Goal: Transaction & Acquisition: Purchase product/service

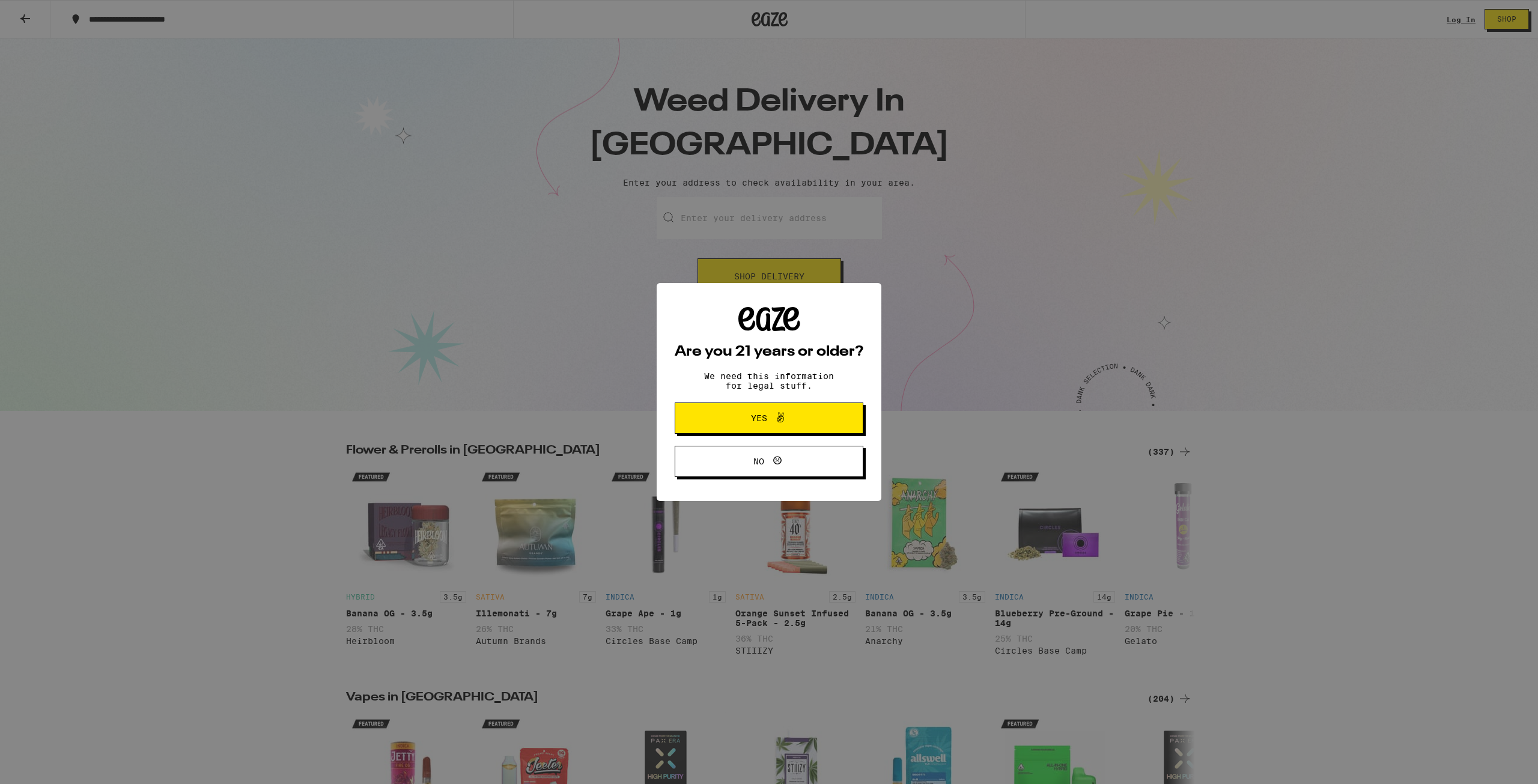
click at [793, 414] on span "Yes" at bounding box center [768, 418] width 91 height 16
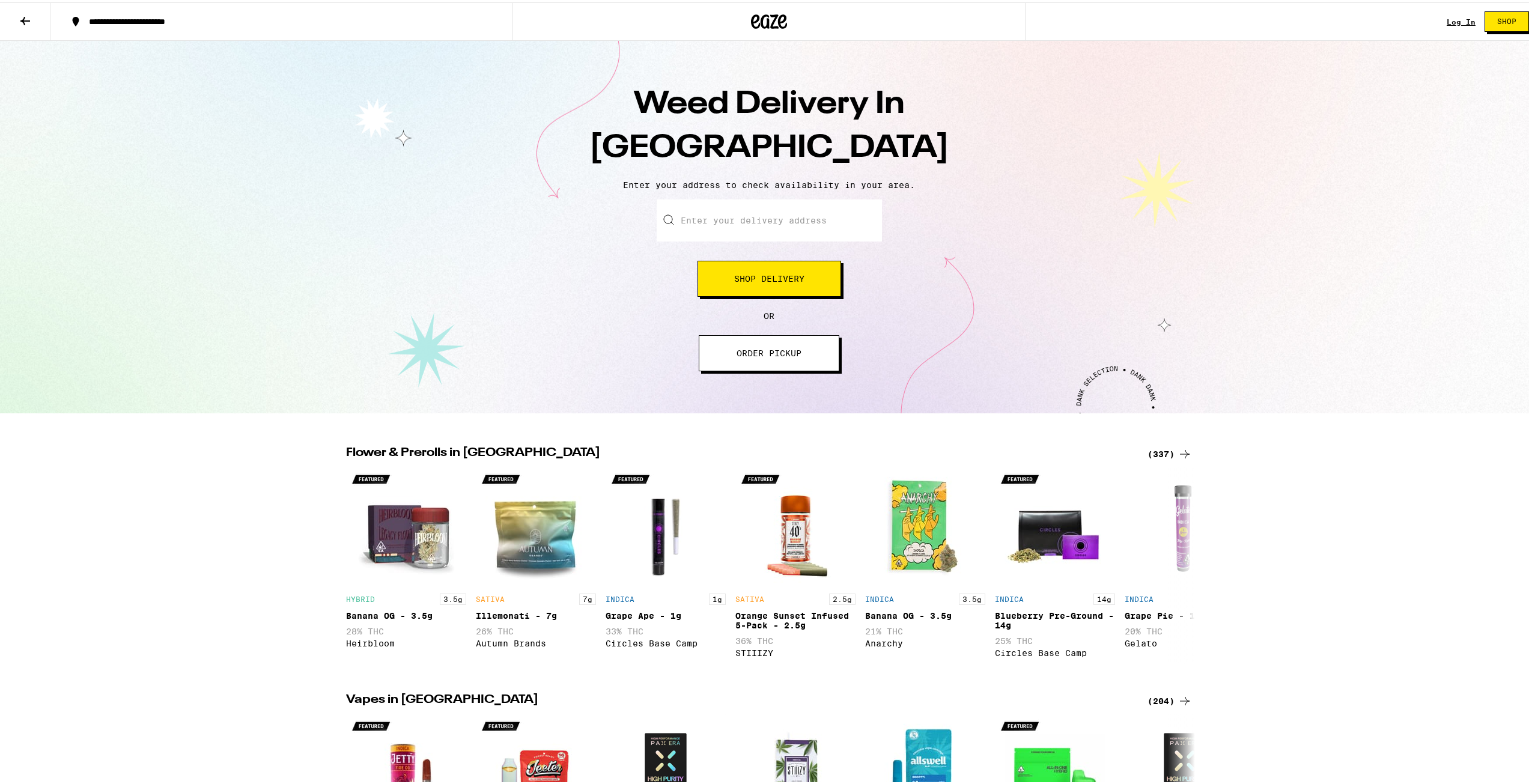
click at [730, 226] on input "Enter your delivery address" at bounding box center [769, 218] width 225 height 42
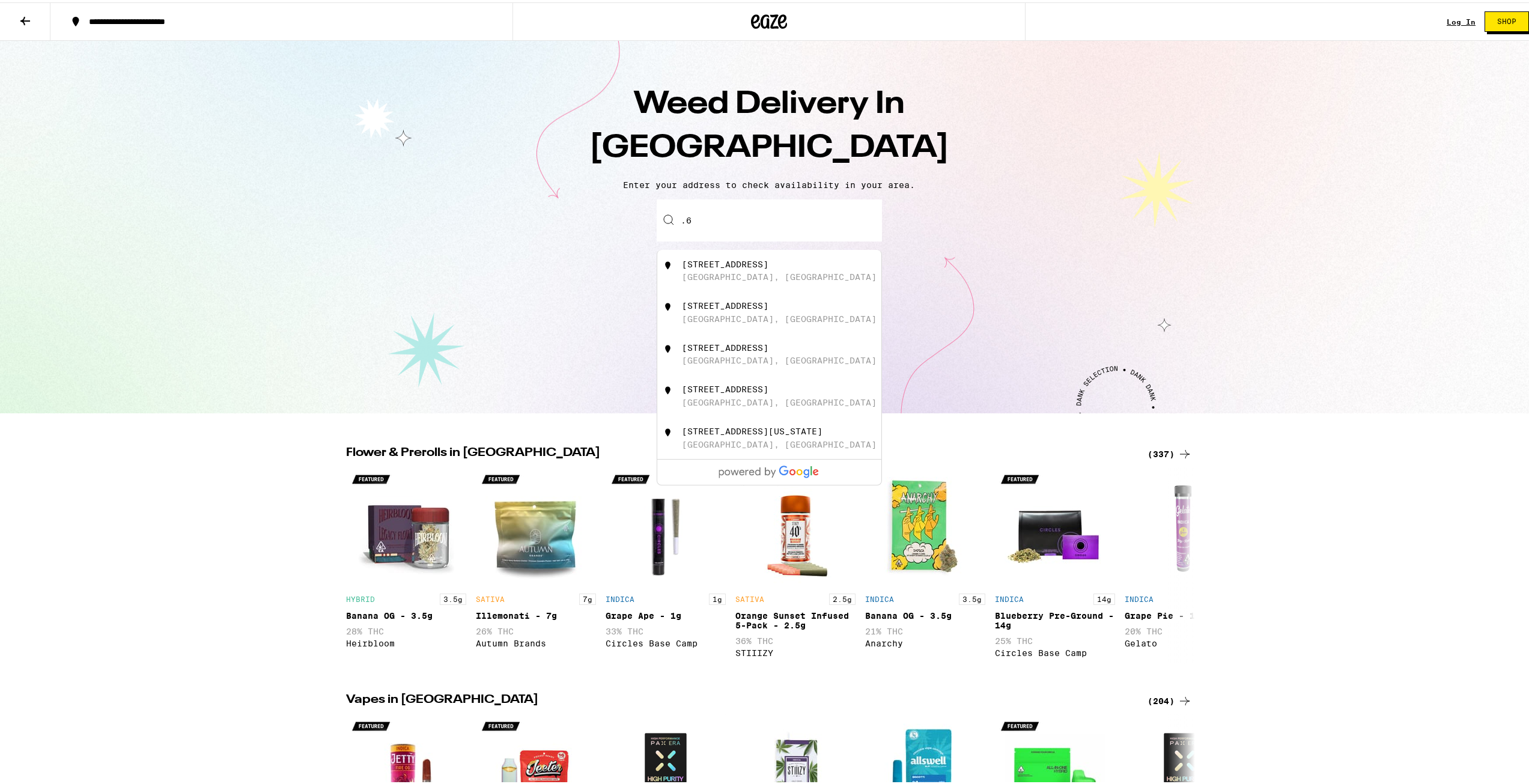
type input "."
click at [765, 259] on div "[STREET_ADDRESS]" at bounding box center [725, 262] width 86 height 10
type input "[STREET_ADDRESS]"
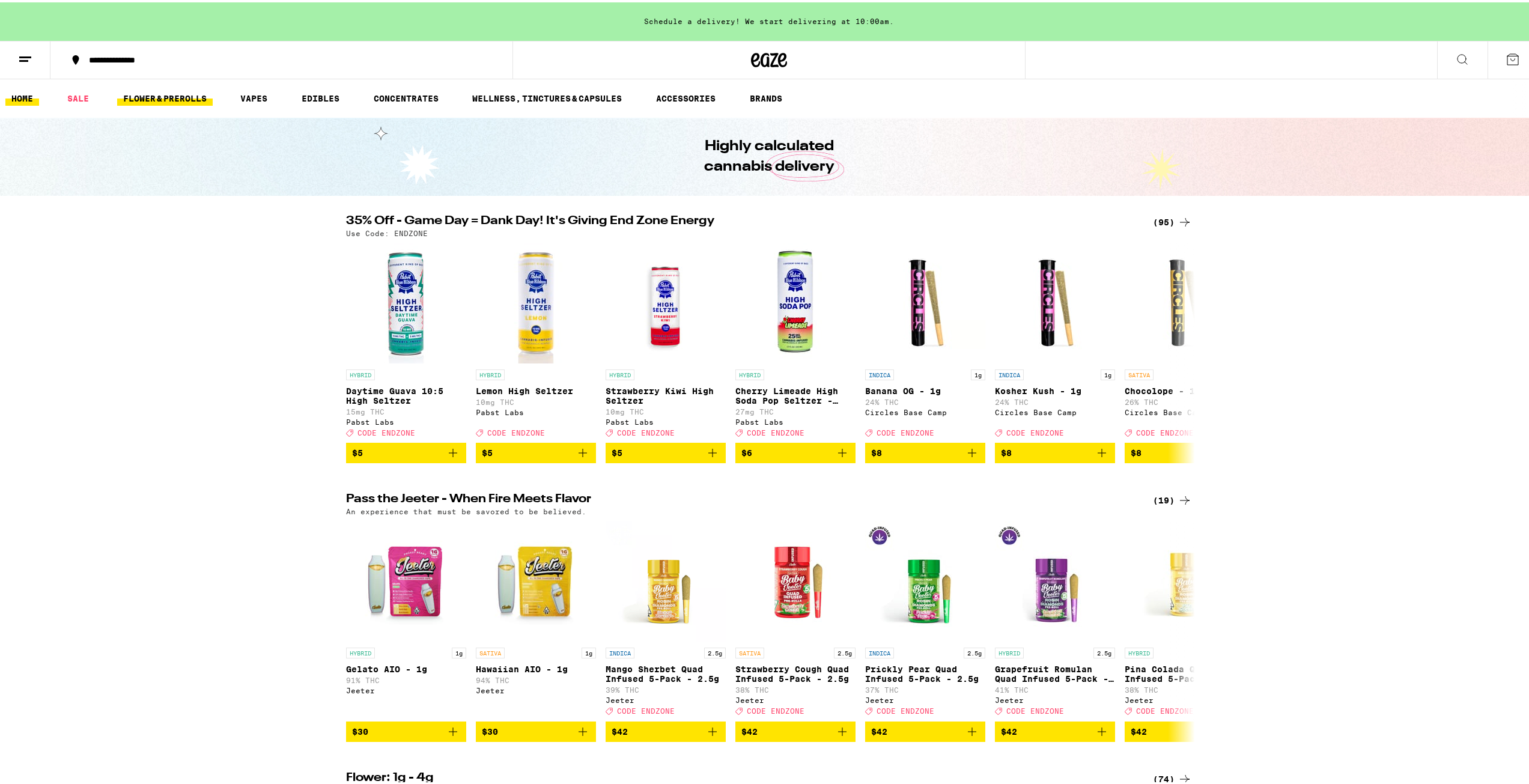
click at [189, 97] on link "FLOWER & PREROLLS" at bounding box center [165, 96] width 95 height 15
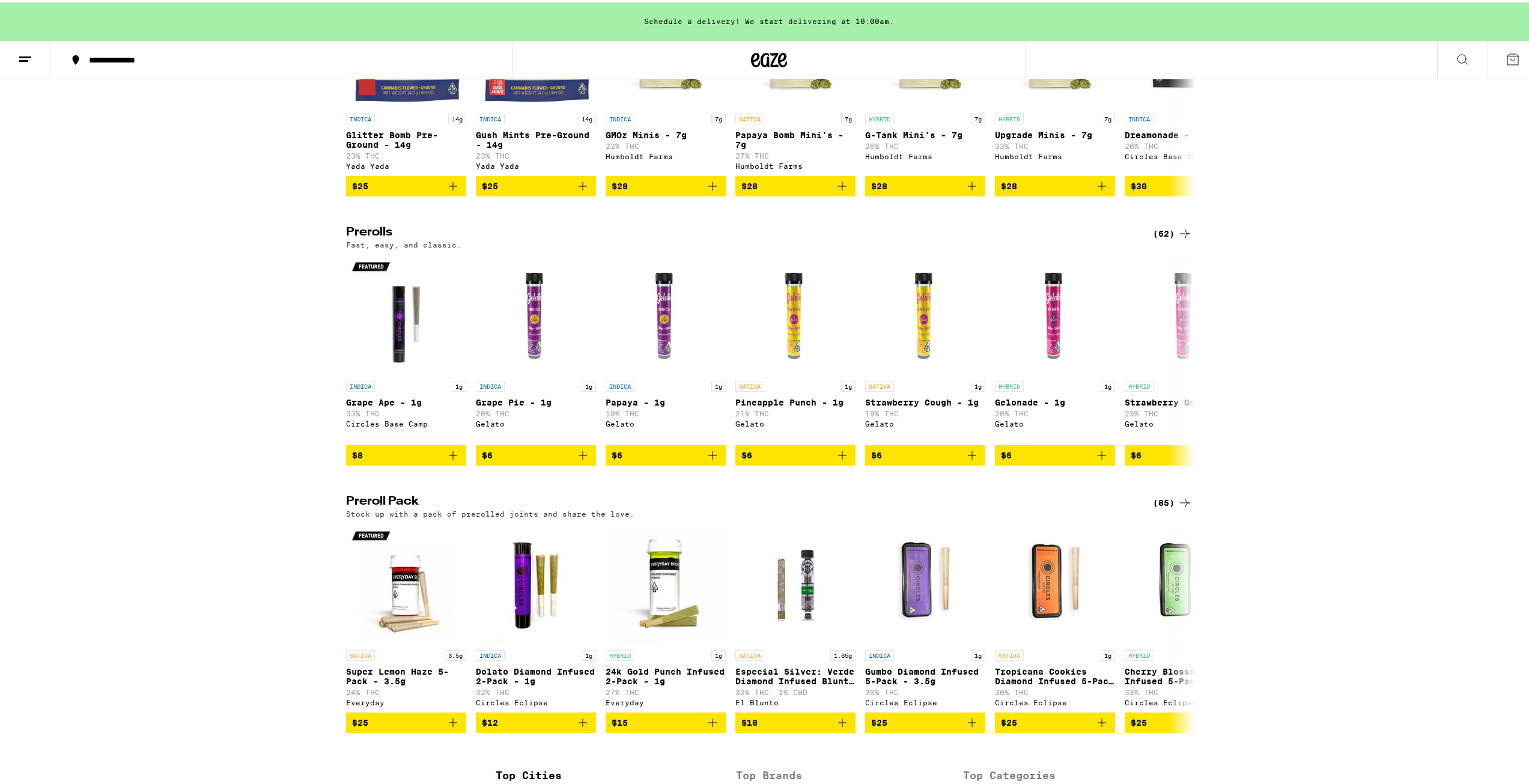
scroll to position [660, 0]
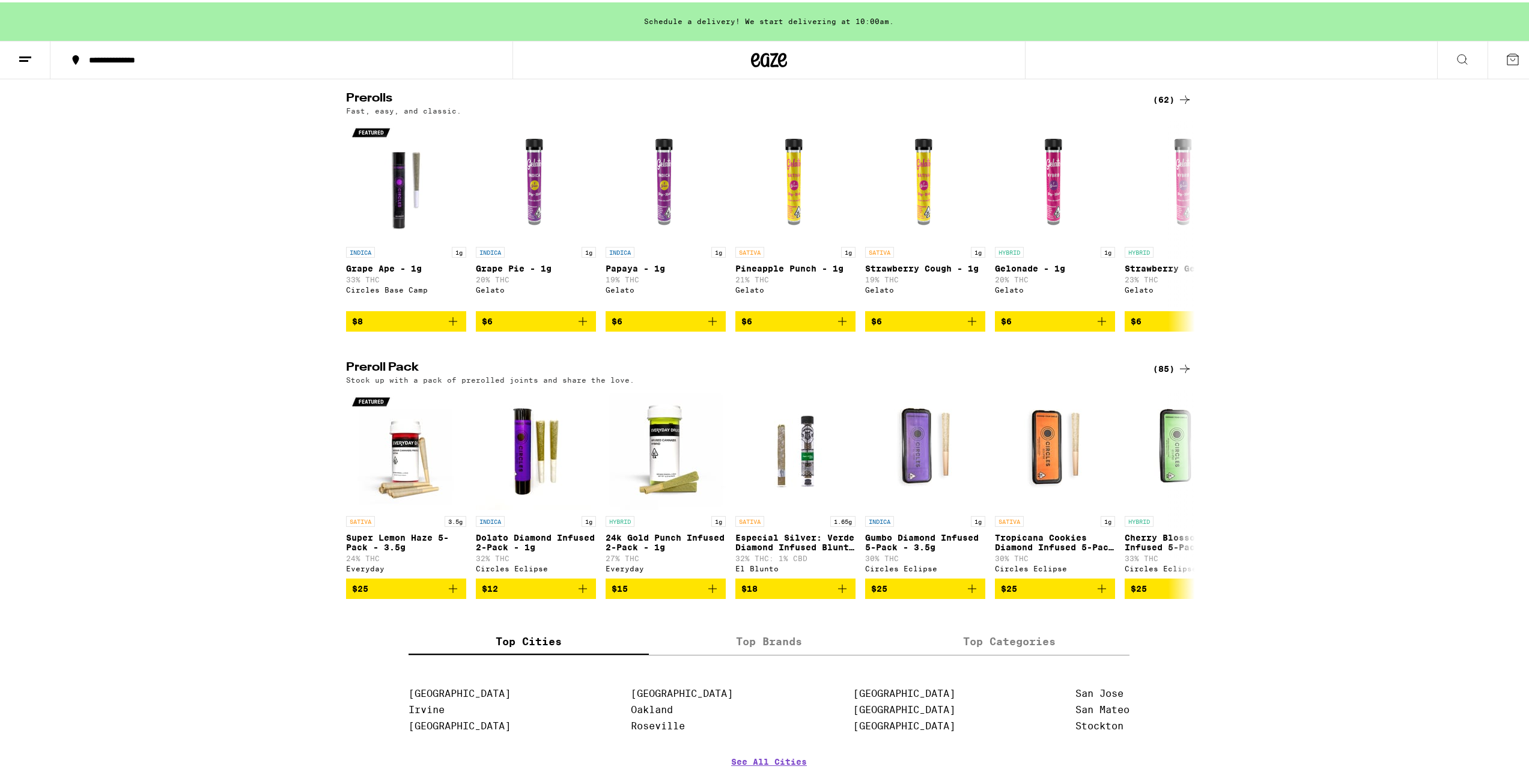
click at [1178, 374] on icon at bounding box center [1185, 366] width 15 height 15
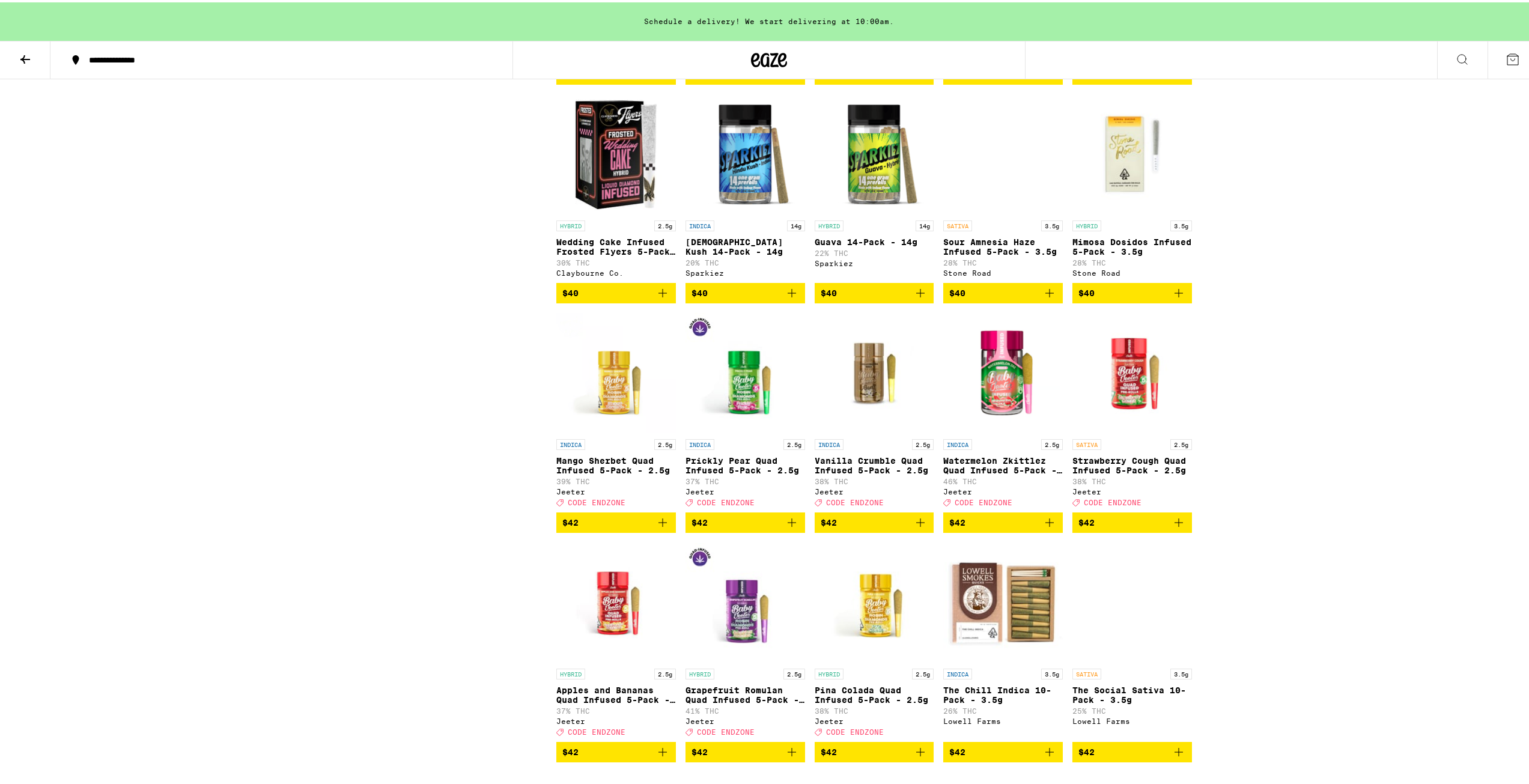
scroll to position [2257, 0]
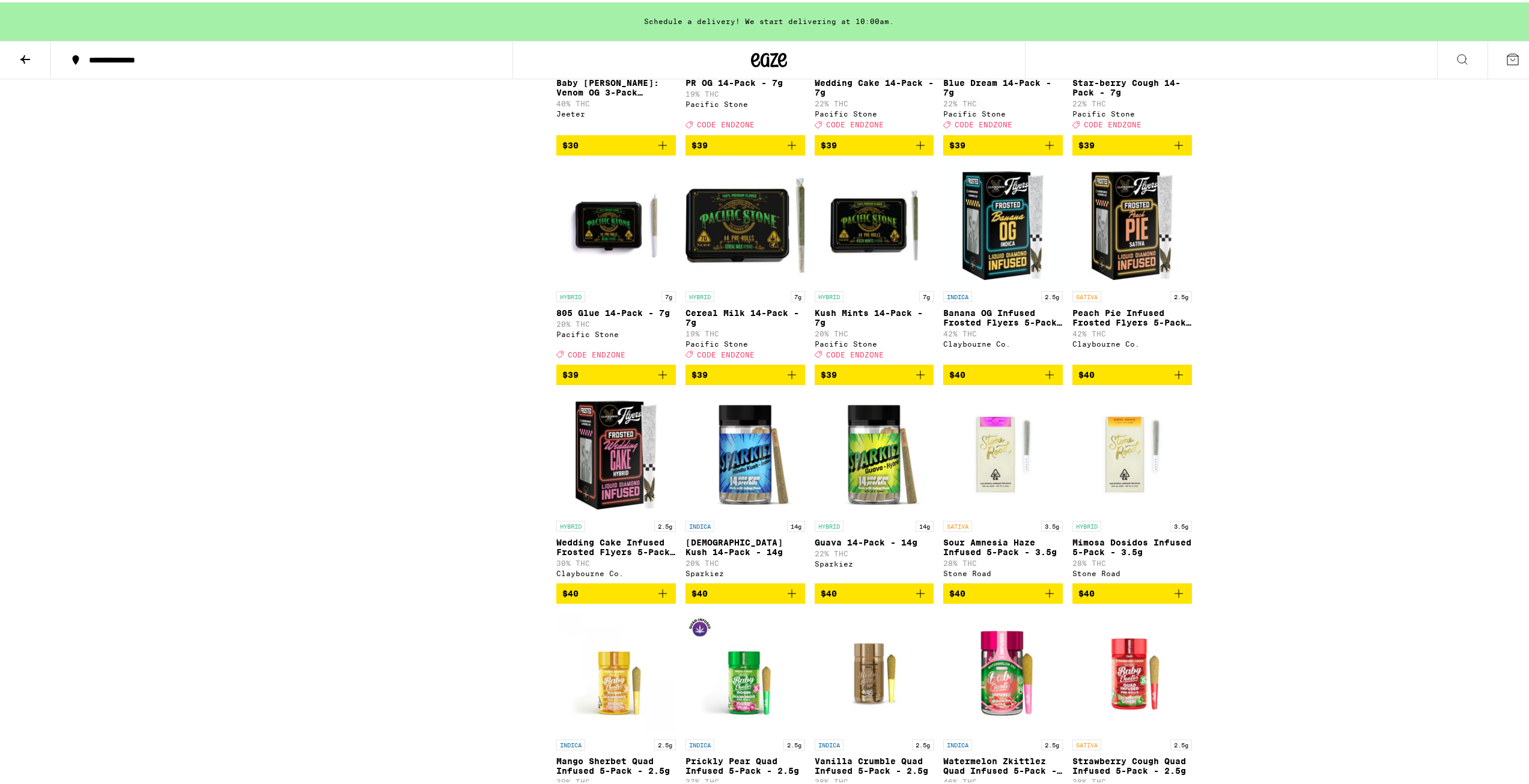
click at [883, 598] on span "$40" at bounding box center [874, 591] width 108 height 15
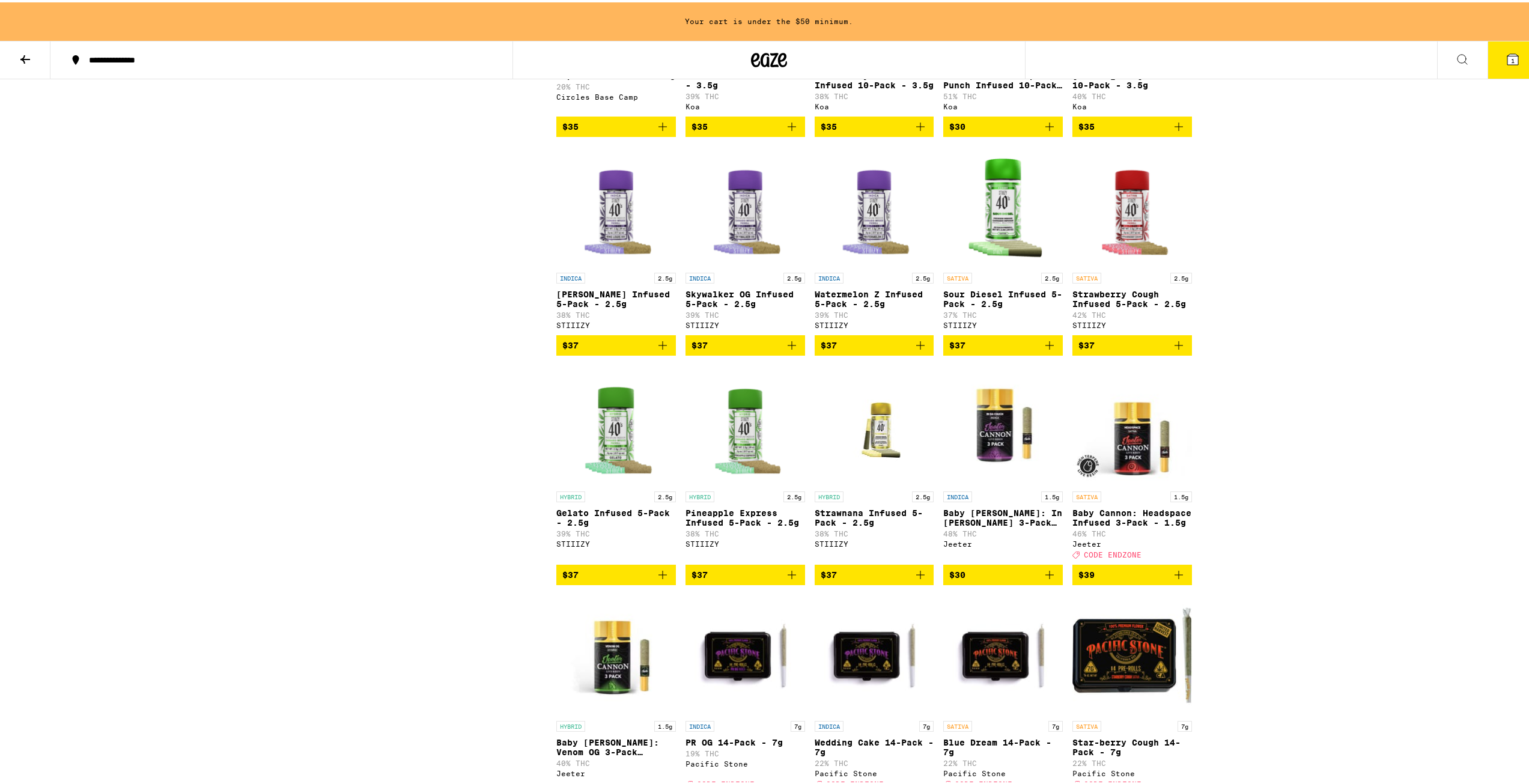
scroll to position [1597, 0]
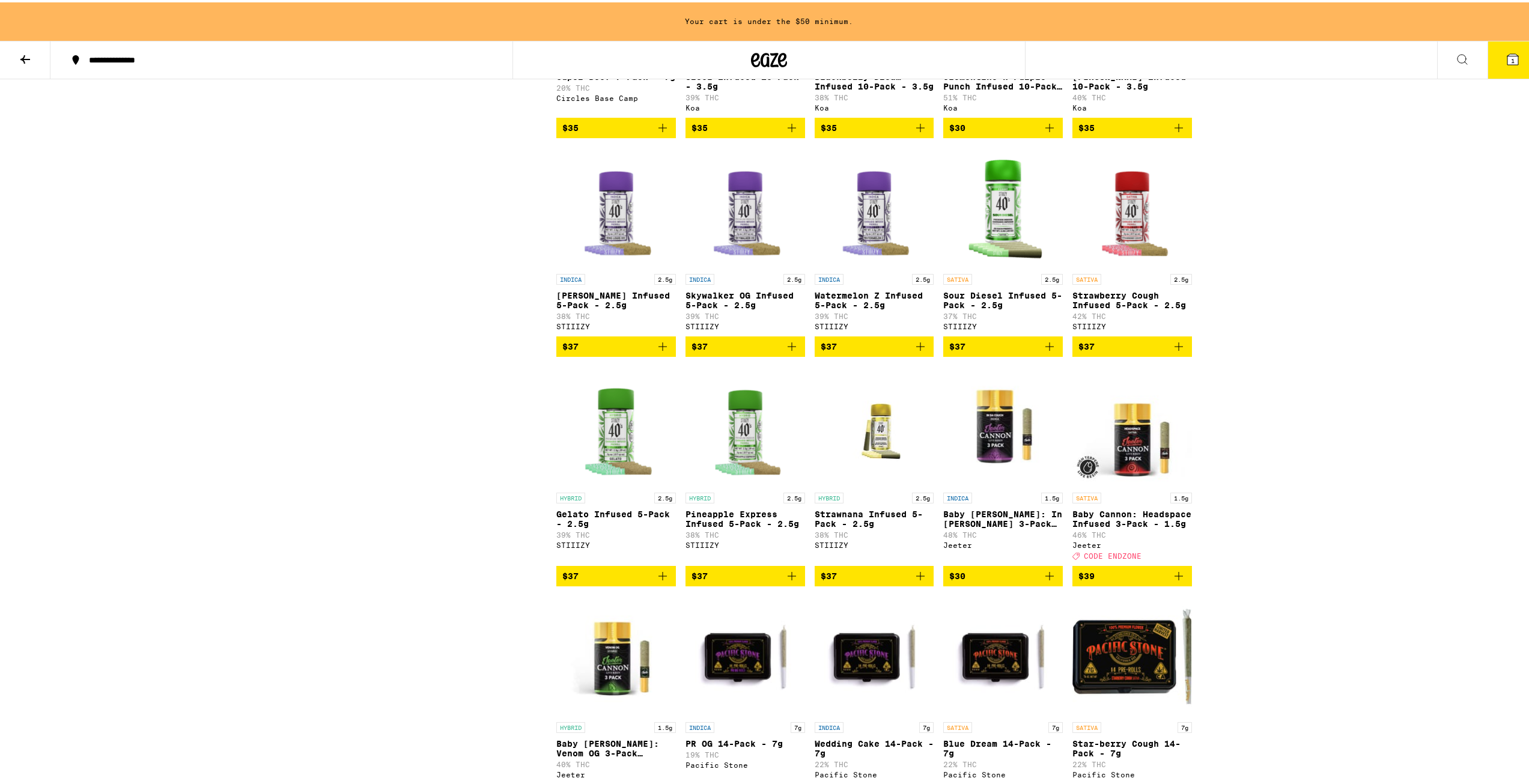
click at [729, 351] on span "$37" at bounding box center [745, 344] width 108 height 15
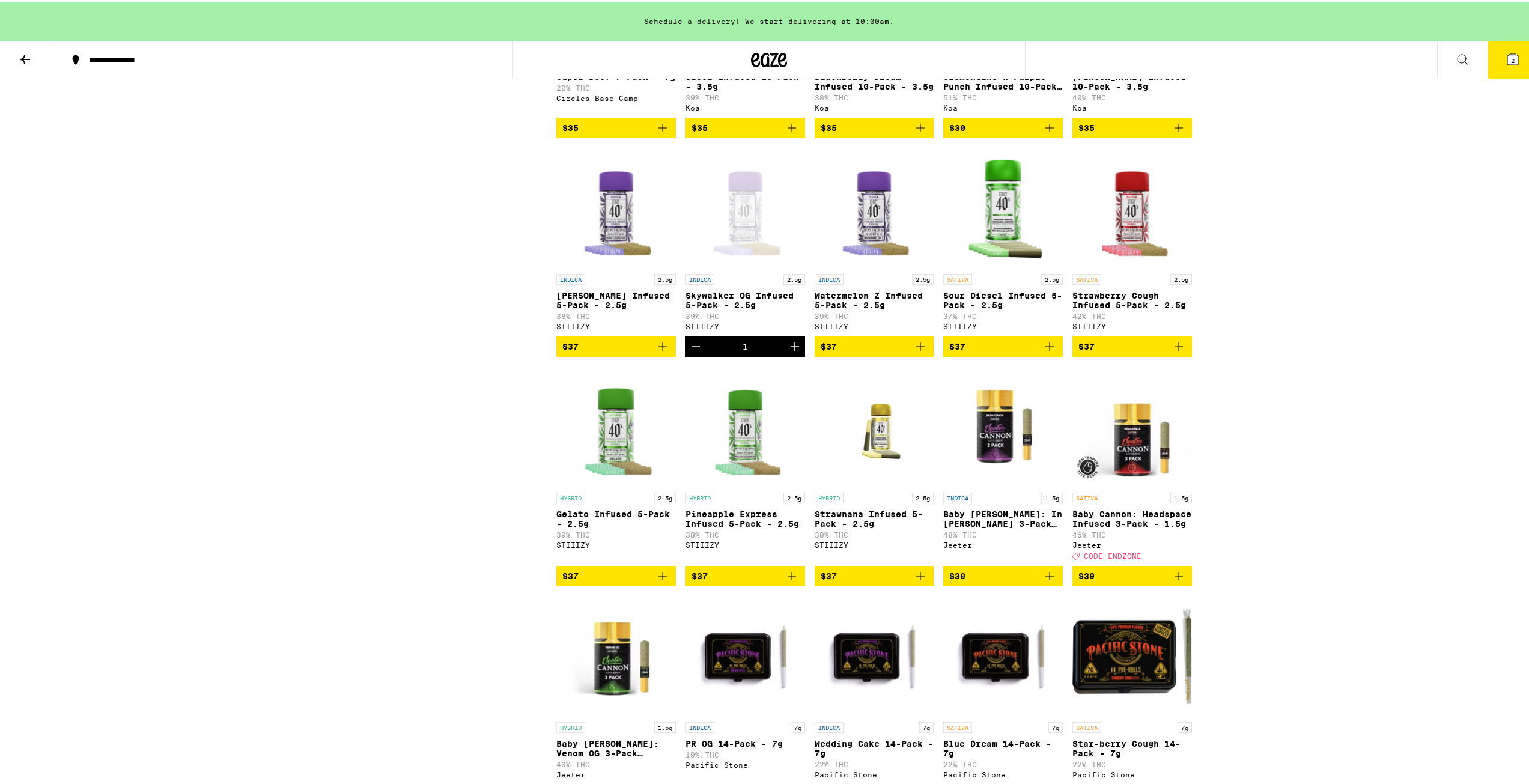
click at [592, 351] on span "$37" at bounding box center [616, 344] width 108 height 15
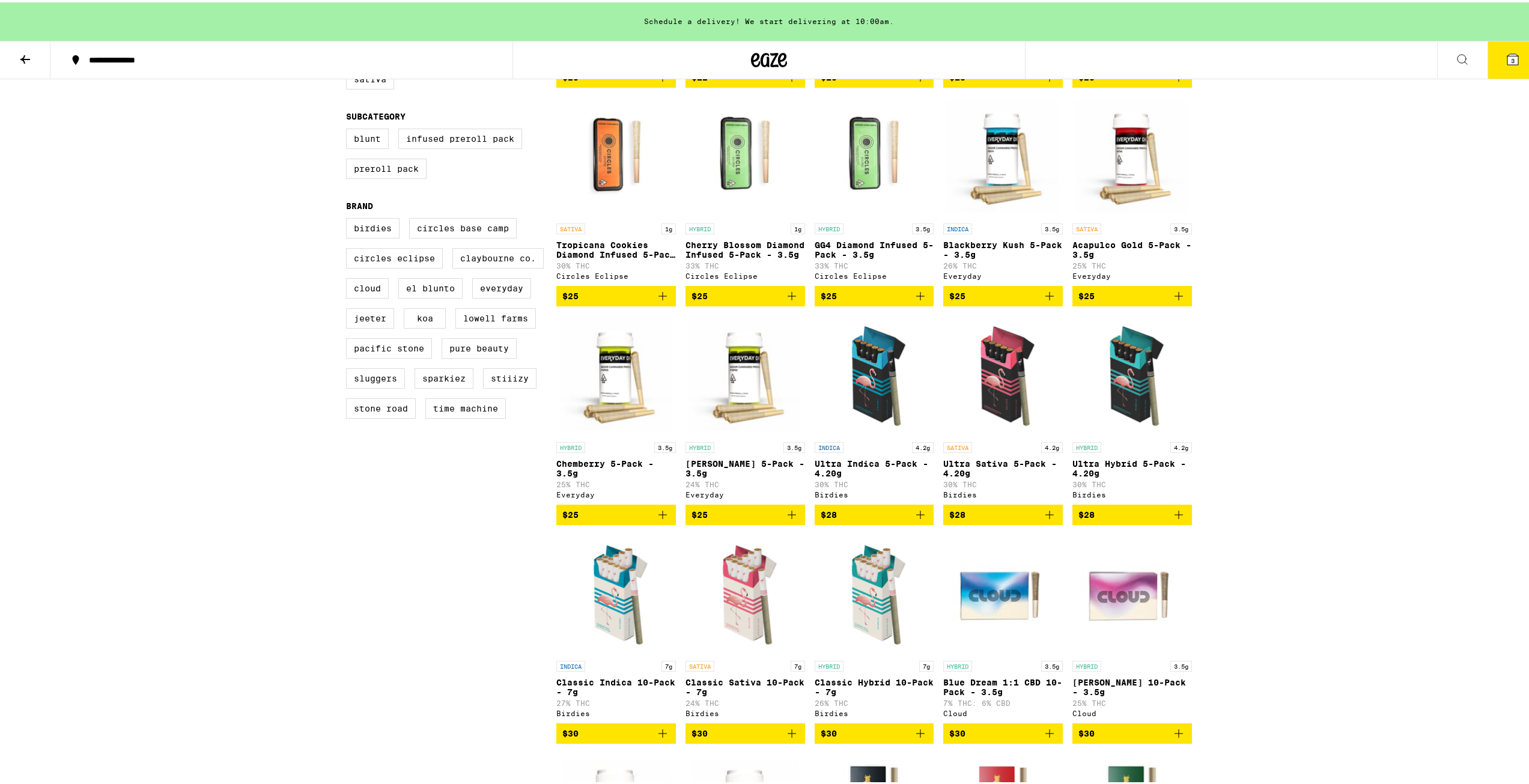
scroll to position [0, 0]
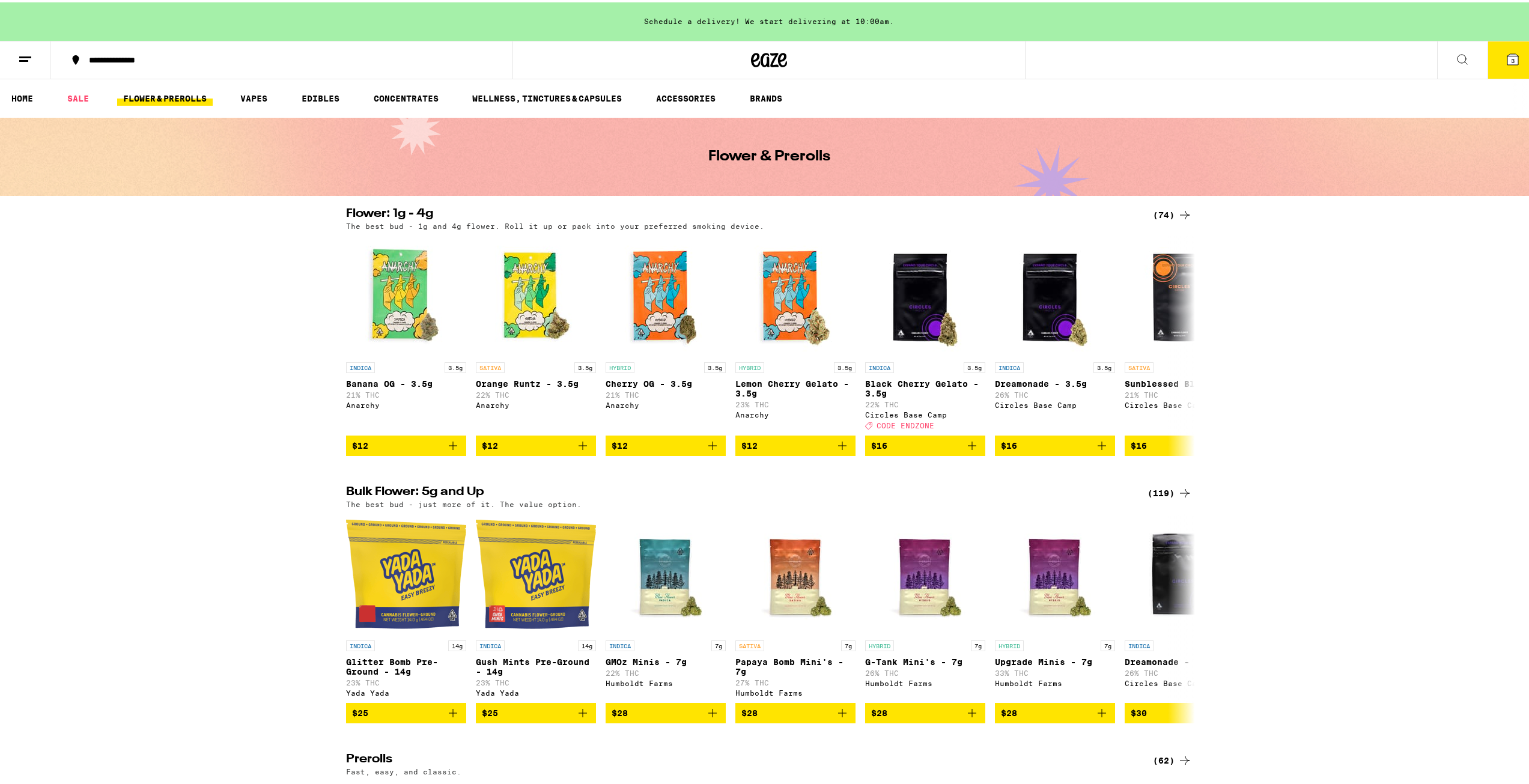
click at [173, 93] on link "FLOWER & PREROLLS" at bounding box center [165, 96] width 95 height 15
click at [1162, 213] on div "(74)" at bounding box center [1172, 213] width 39 height 15
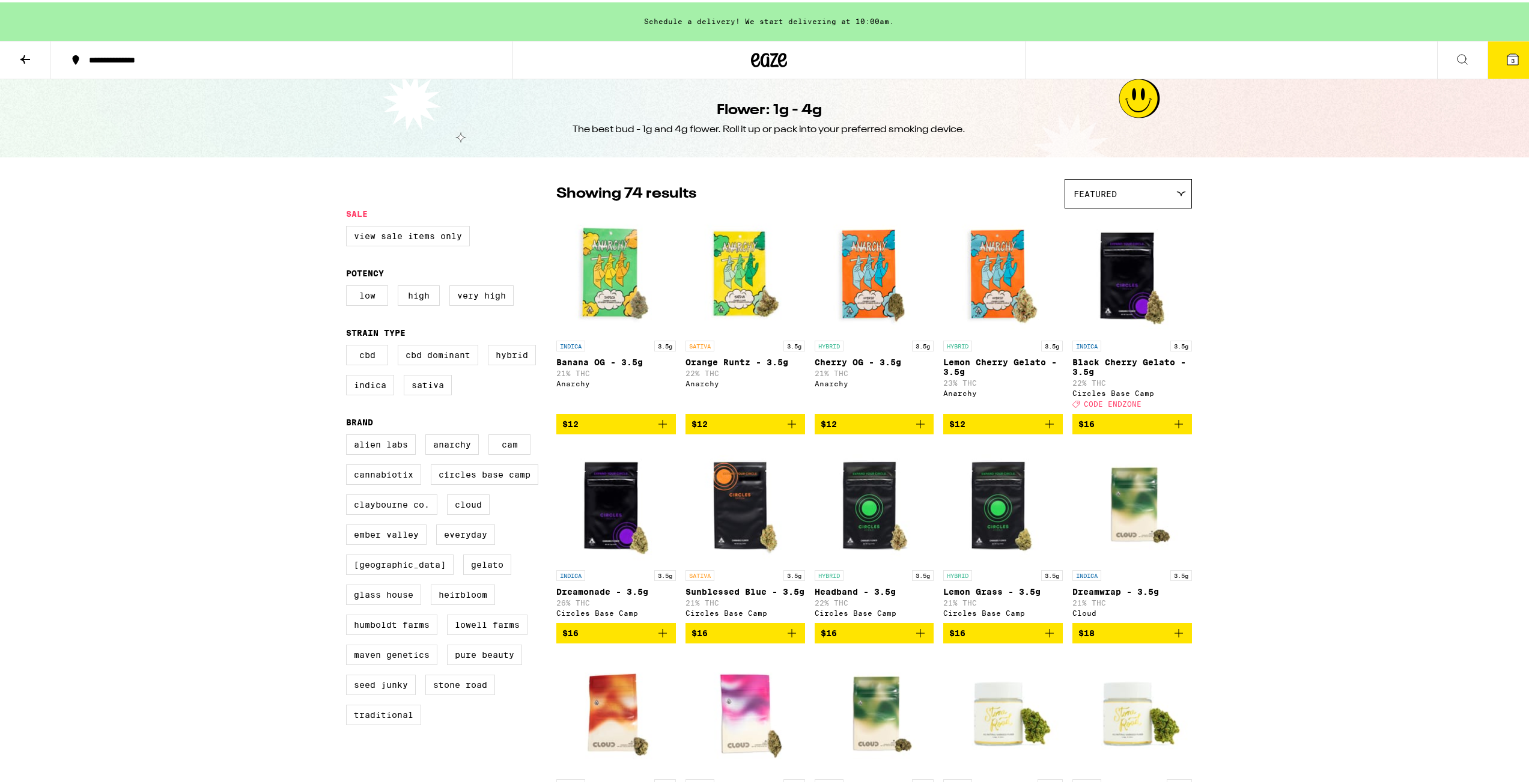
click at [1455, 59] on icon at bounding box center [1462, 57] width 15 height 15
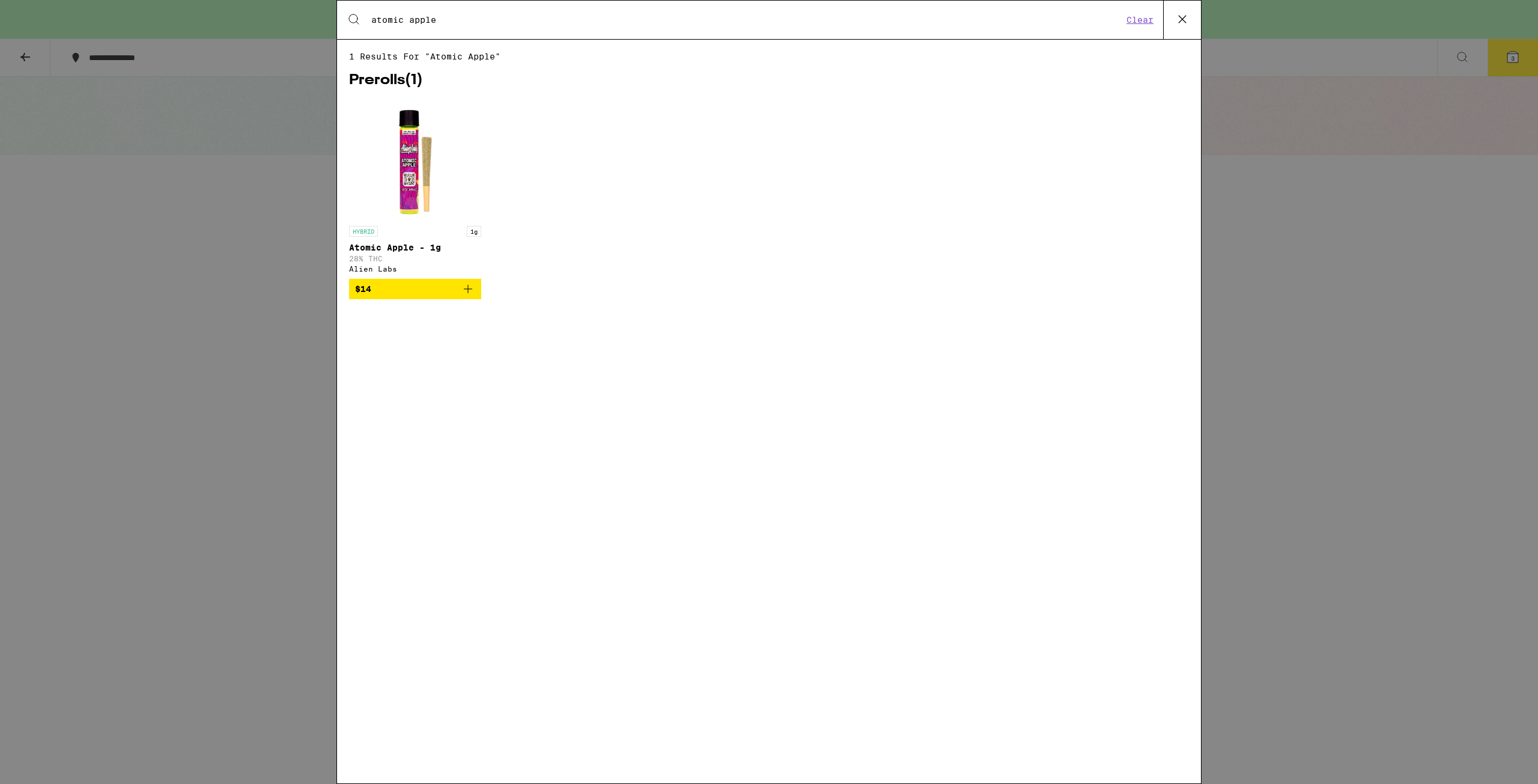
type input "atomic apple"
click at [425, 151] on img "Open page for Atomic Apple - 1g from Alien Labs" at bounding box center [415, 160] width 120 height 120
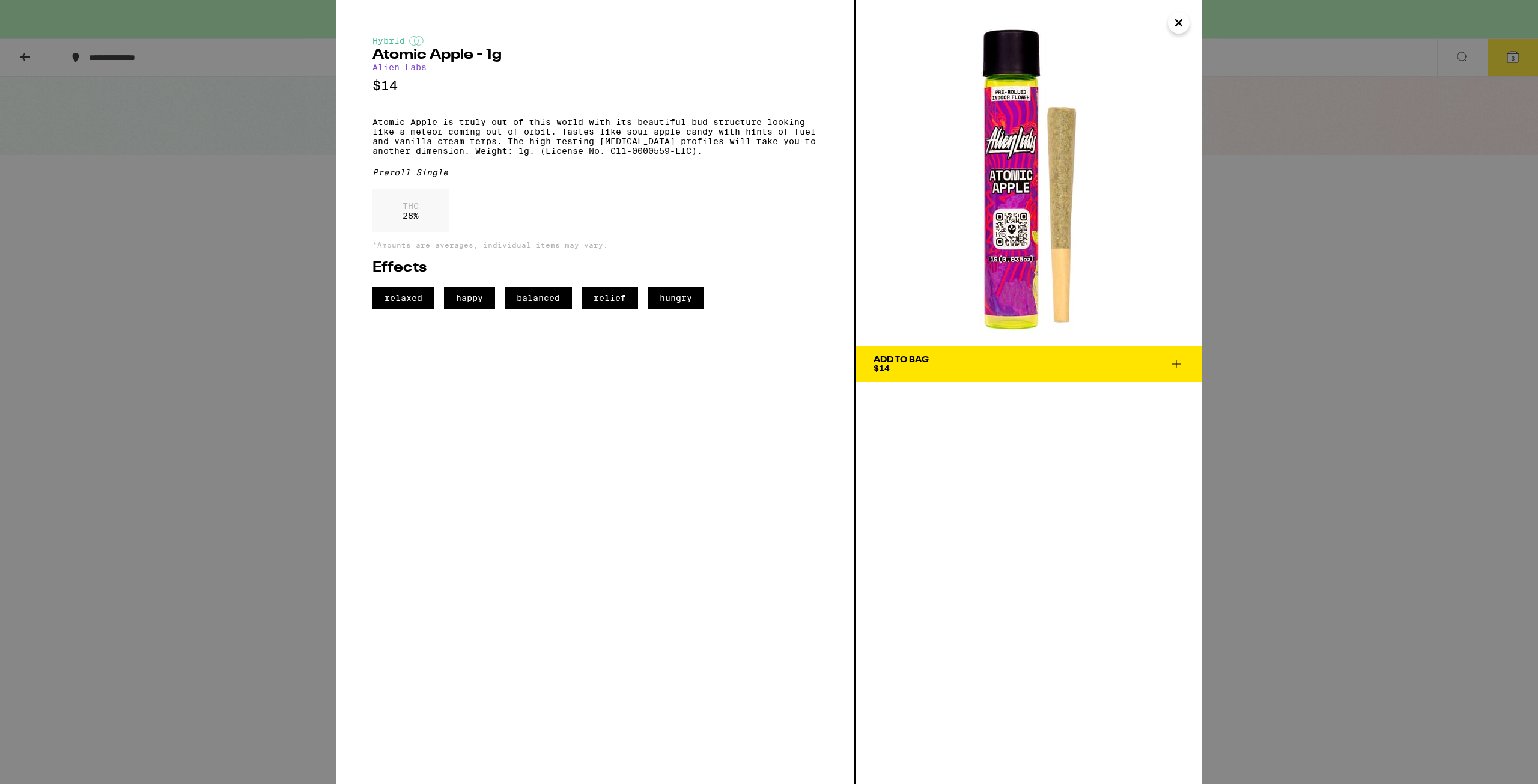
click at [973, 362] on span "Add To Bag $14" at bounding box center [1028, 363] width 310 height 17
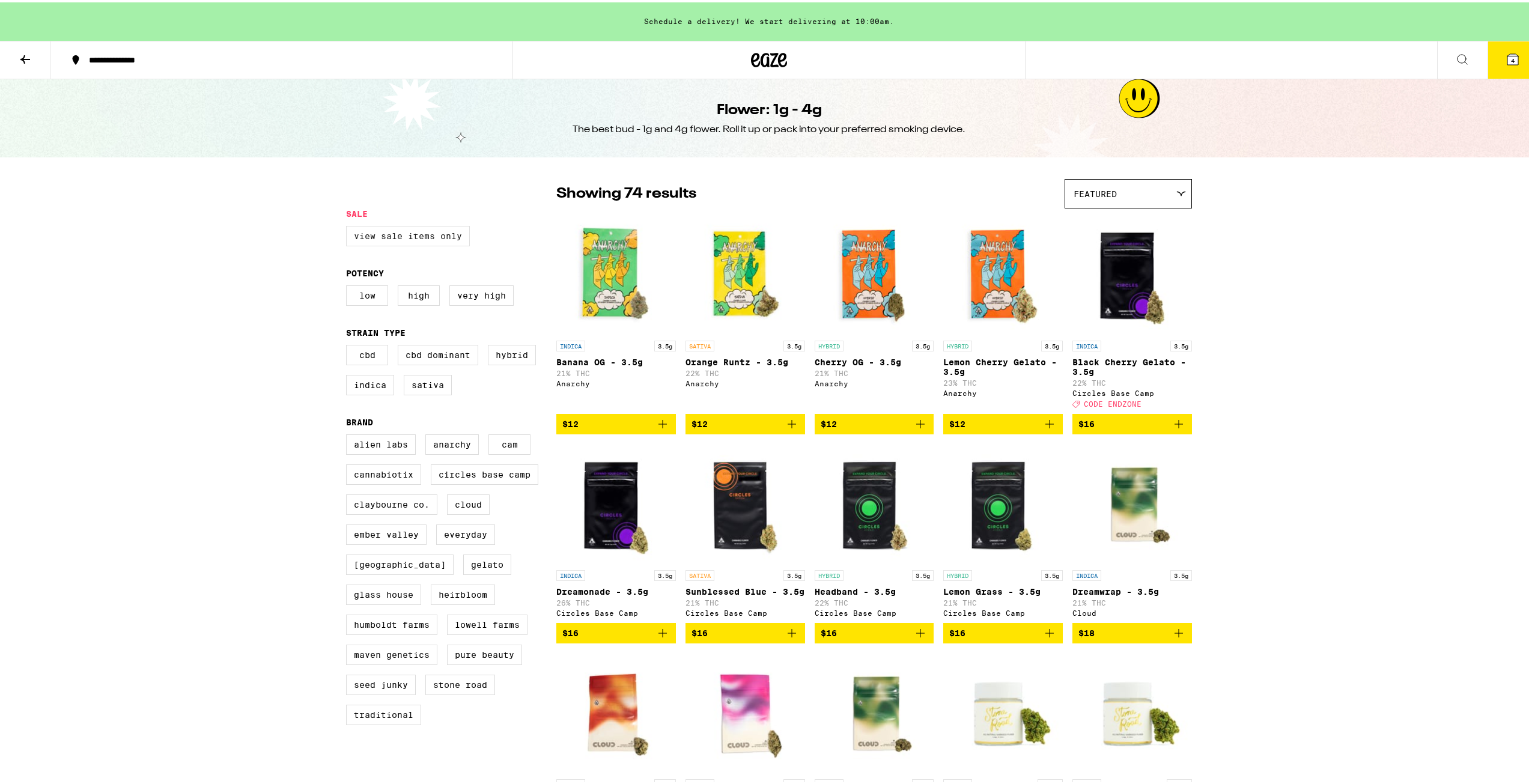
click at [433, 238] on label "View Sale Items Only" at bounding box center [408, 233] width 124 height 20
click at [349, 226] on input "View Sale Items Only" at bounding box center [349, 225] width 1 height 1
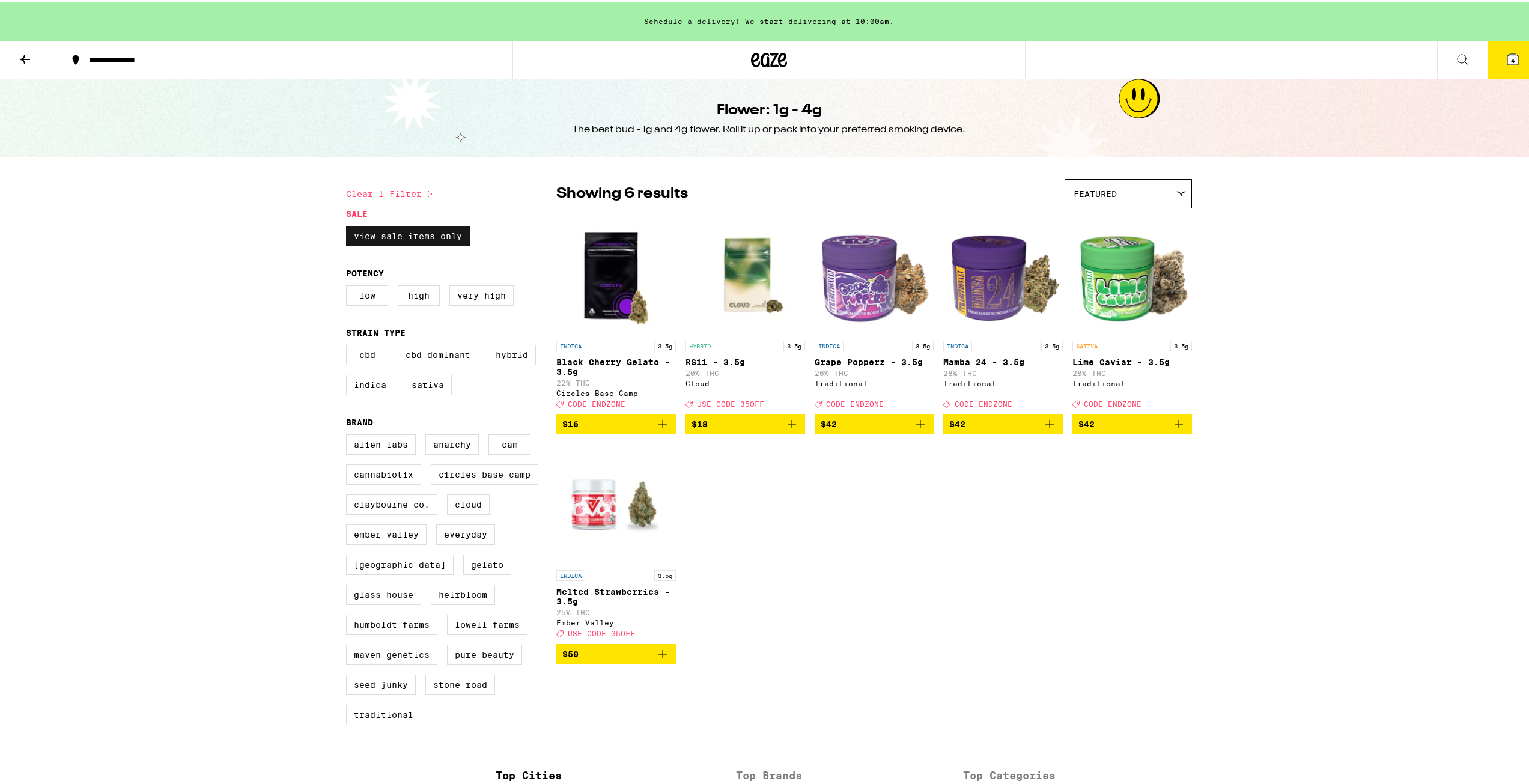
click at [406, 235] on label "View Sale Items Only" at bounding box center [408, 233] width 124 height 20
click at [349, 226] on input "View Sale Items Only" at bounding box center [349, 225] width 1 height 1
checkbox input "false"
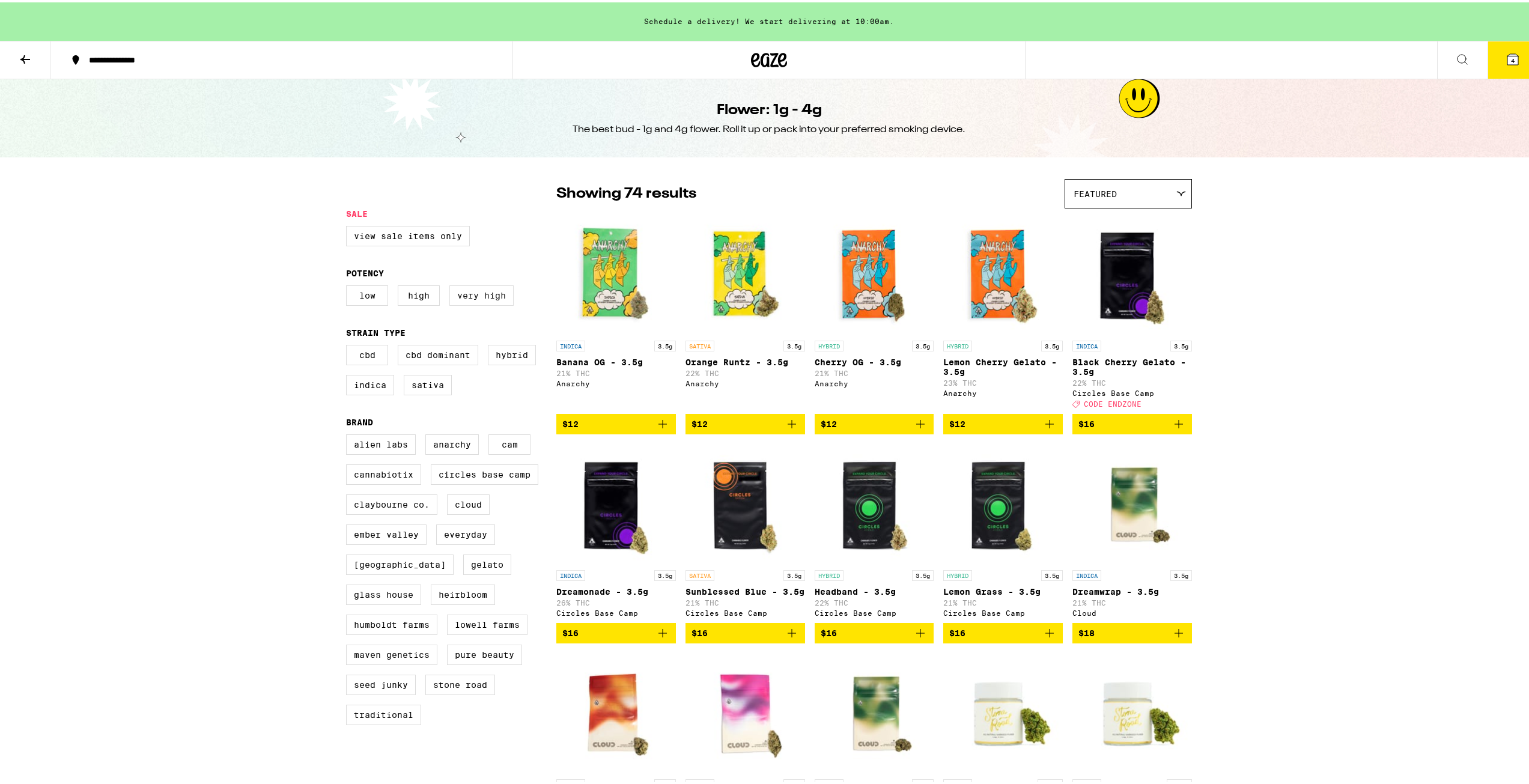
click at [466, 299] on label "Very High" at bounding box center [482, 293] width 64 height 20
click at [349, 285] on input "Very High" at bounding box center [349, 284] width 1 height 1
checkbox input "true"
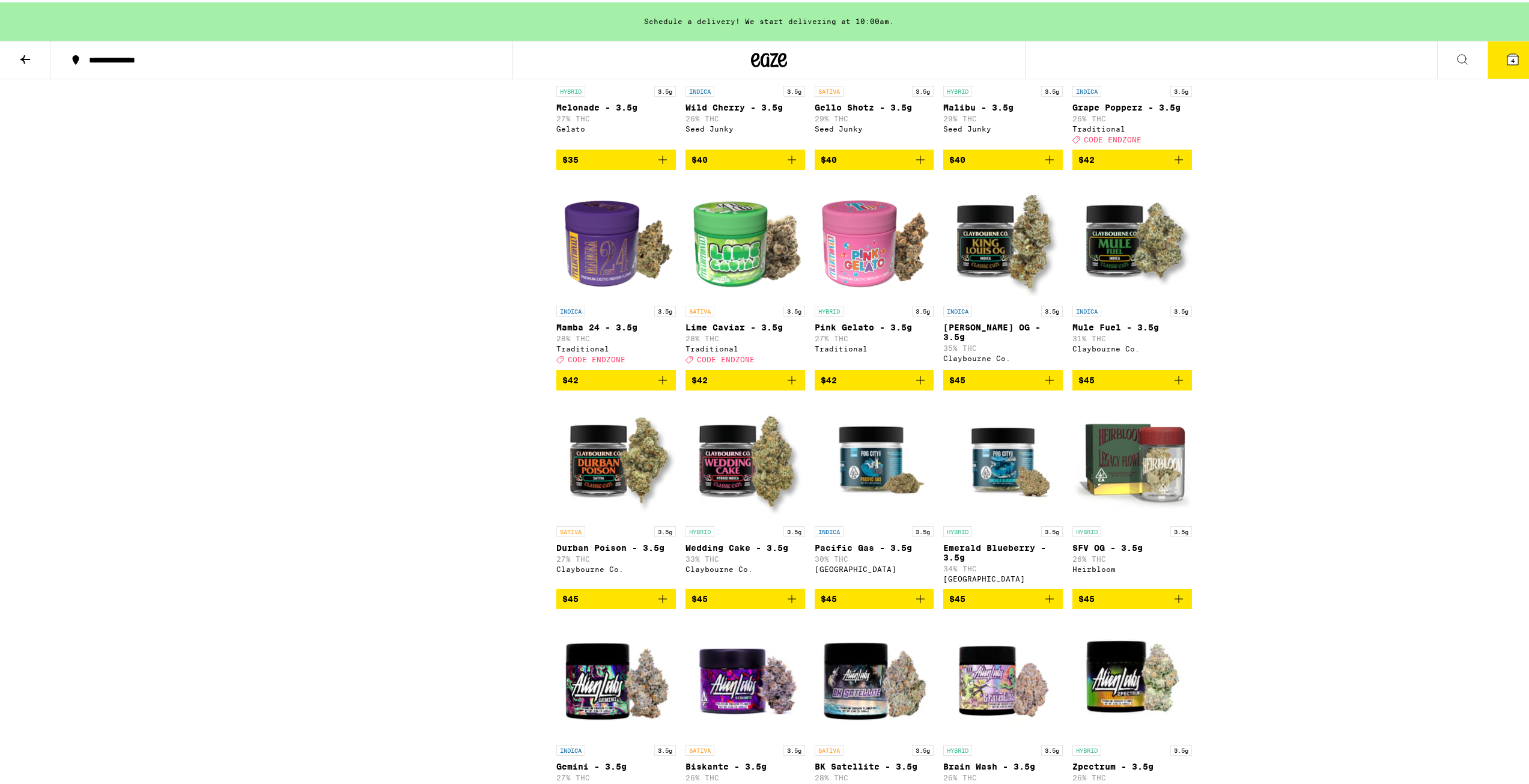
scroll to position [841, 0]
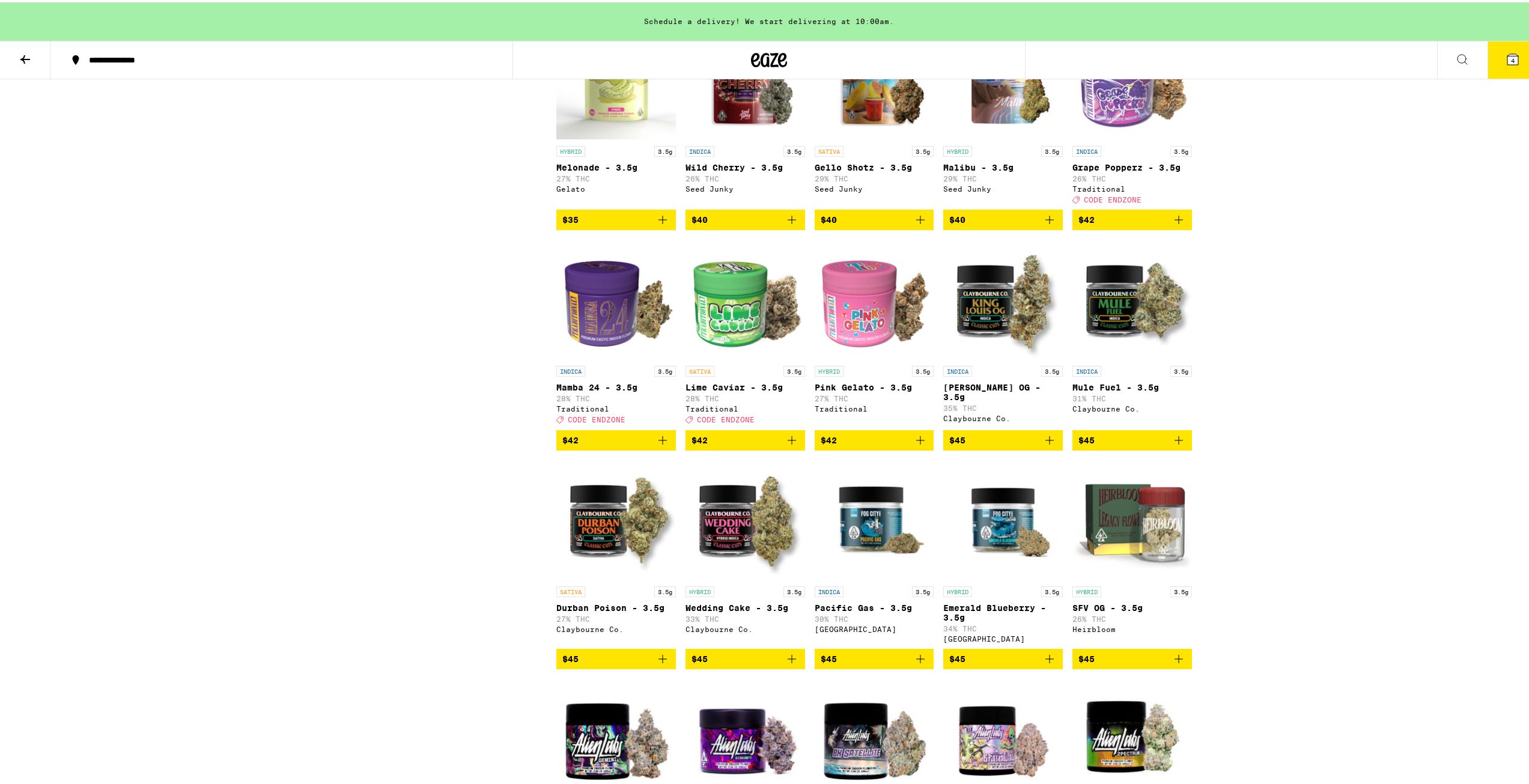
click at [971, 448] on button "$45" at bounding box center [1003, 437] width 119 height 20
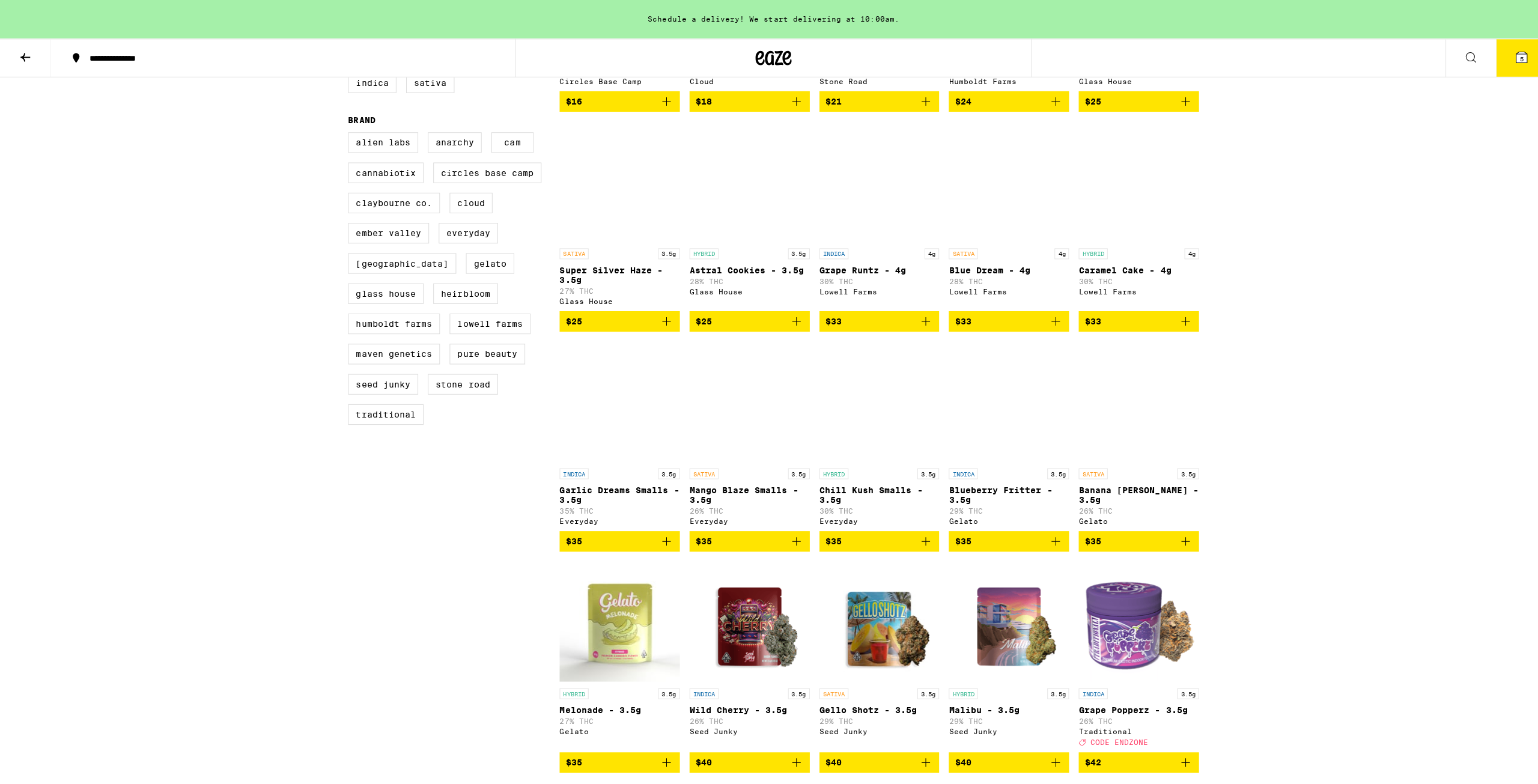
scroll to position [0, 0]
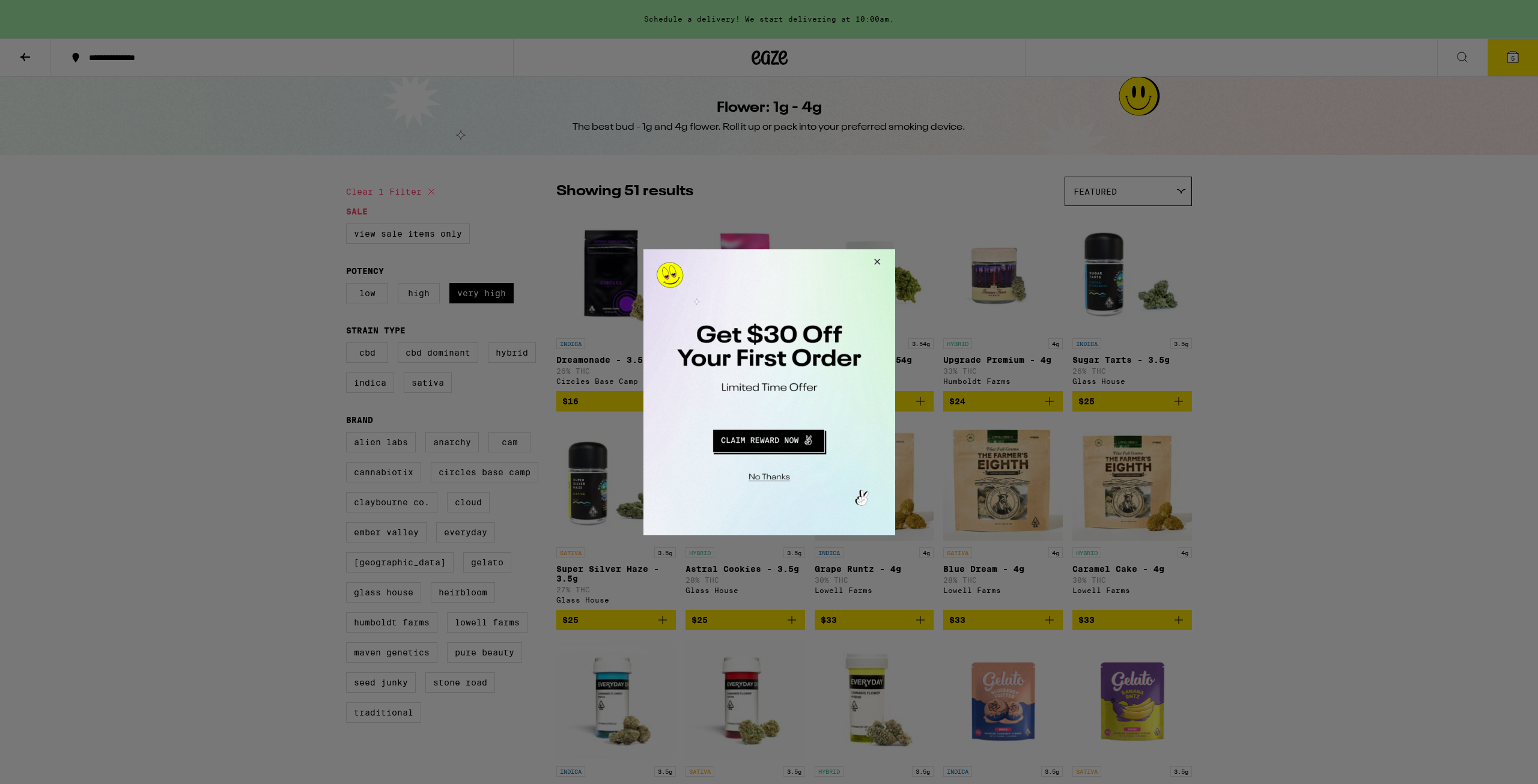
click at [758, 449] on button "Redirect to URL" at bounding box center [768, 438] width 209 height 29
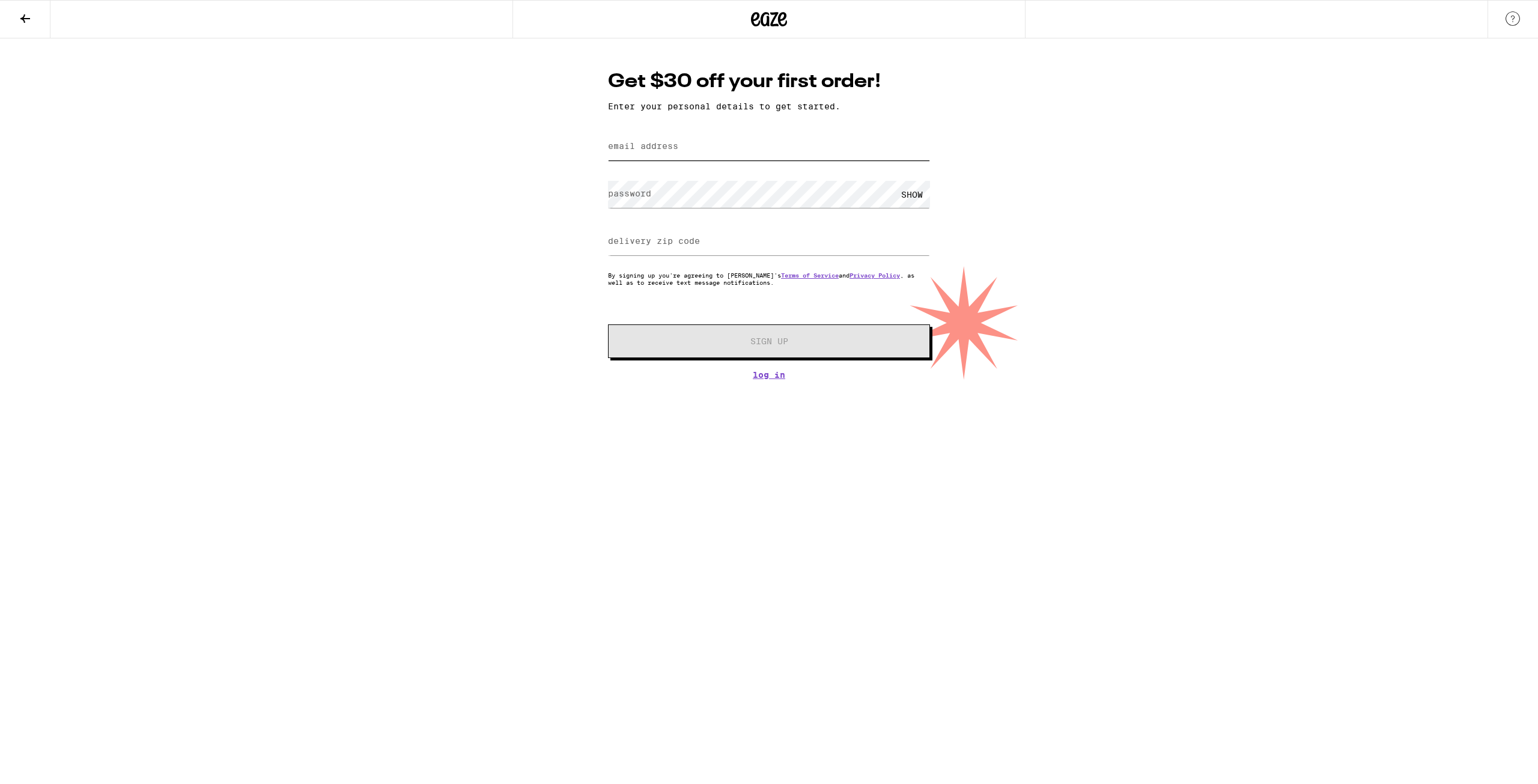
click at [696, 160] on input "email address" at bounding box center [769, 147] width 322 height 27
type input "phil@cookiedude.co"
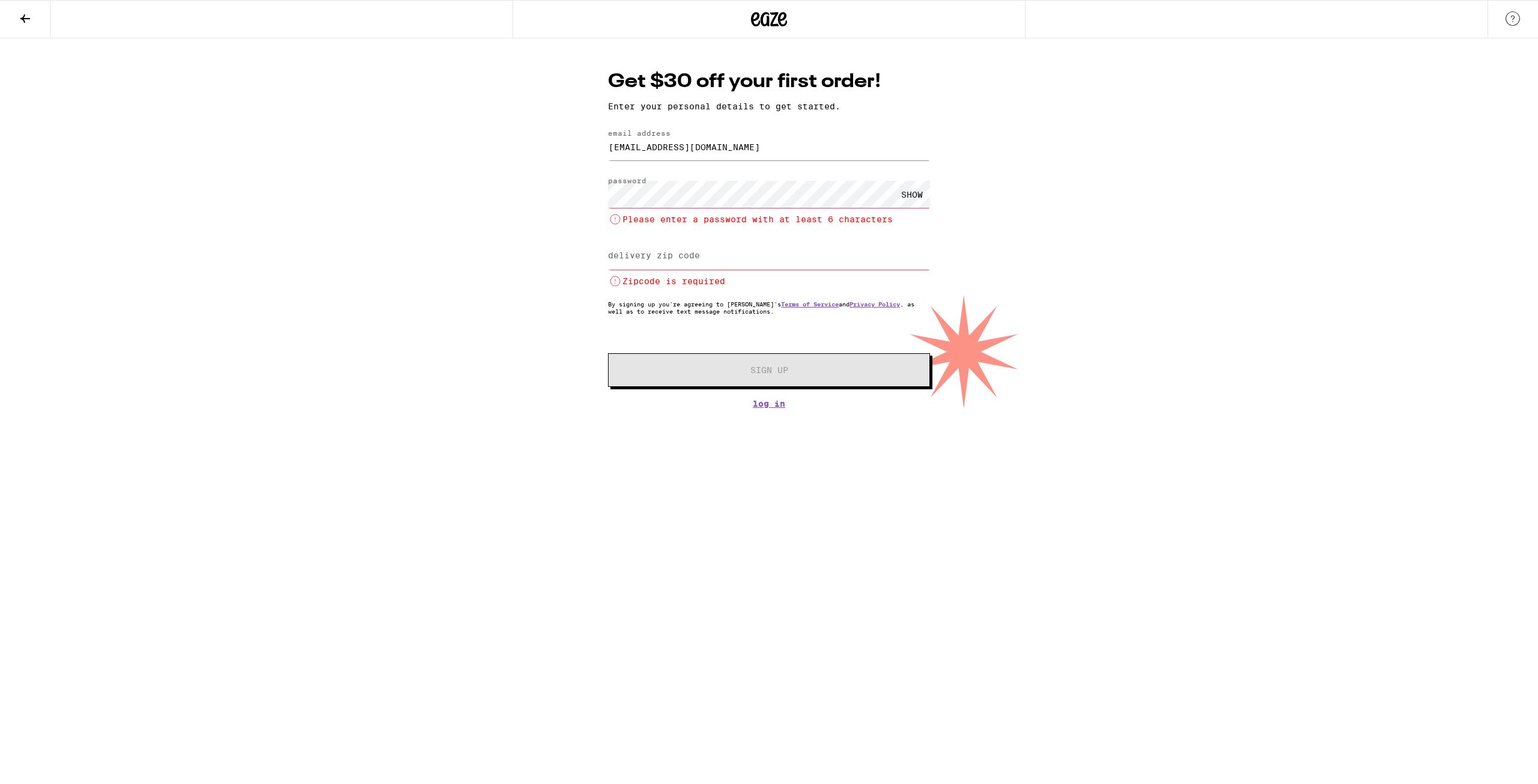
click at [1139, 198] on div "Get $30 off your first order! Enter your personal details to get started. email…" at bounding box center [769, 223] width 1538 height 370
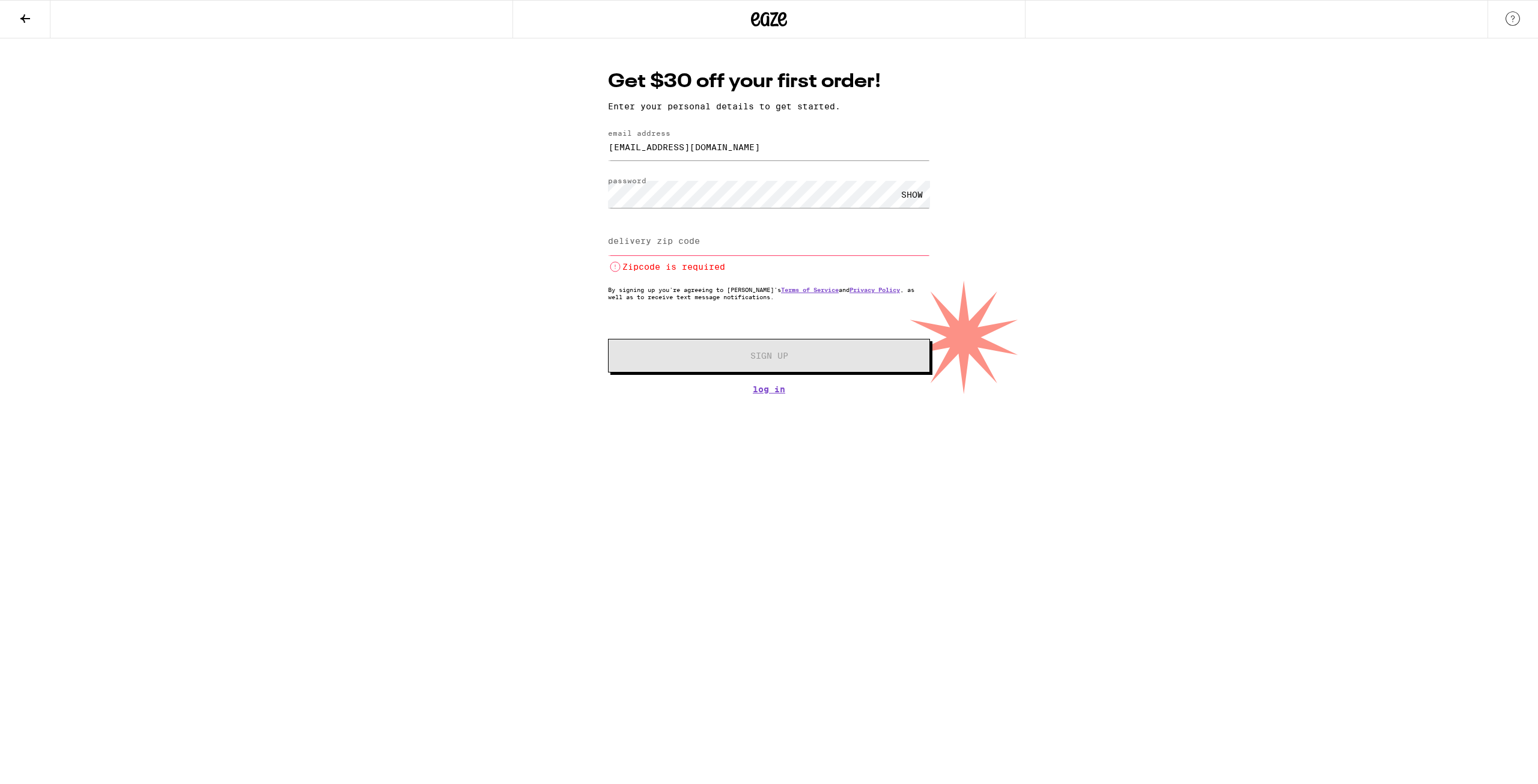
click at [917, 190] on div "SHOW" at bounding box center [912, 194] width 36 height 27
click at [469, 187] on div "Get $30 off your first order! Enter your personal details to get started. email…" at bounding box center [769, 216] width 1538 height 355
click at [1032, 190] on div "Get $30 off your first order! Enter your personal details to get started. email…" at bounding box center [769, 216] width 1538 height 355
click at [786, 240] on input "delivery zip code" at bounding box center [769, 242] width 322 height 27
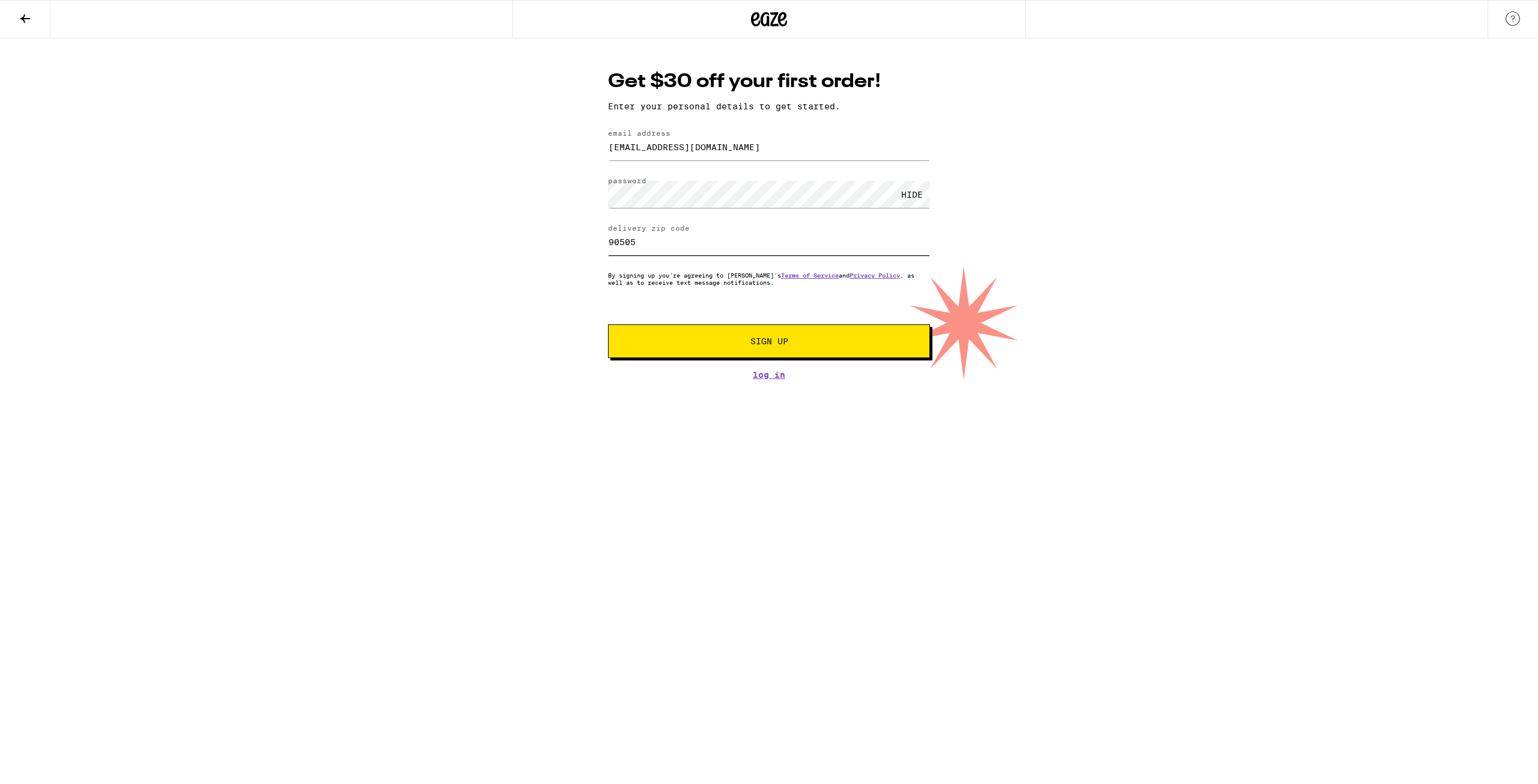
type input "90505"
click at [810, 346] on span "Sign Up" at bounding box center [769, 341] width 239 height 9
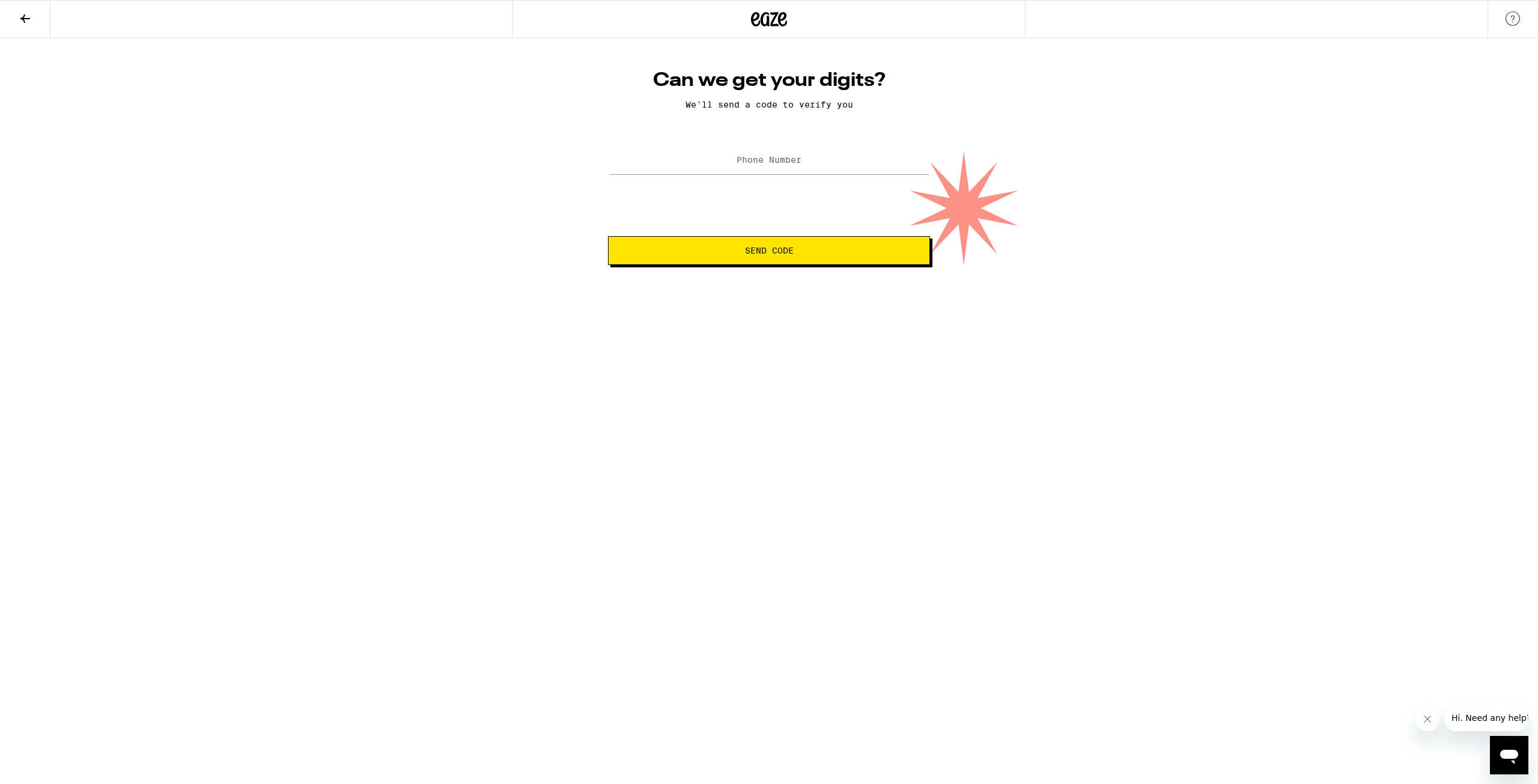
click at [790, 160] on label "Phone Number" at bounding box center [769, 160] width 65 height 10
type input "(310) 947-4376"
click at [807, 243] on button "Send Code" at bounding box center [769, 250] width 322 height 29
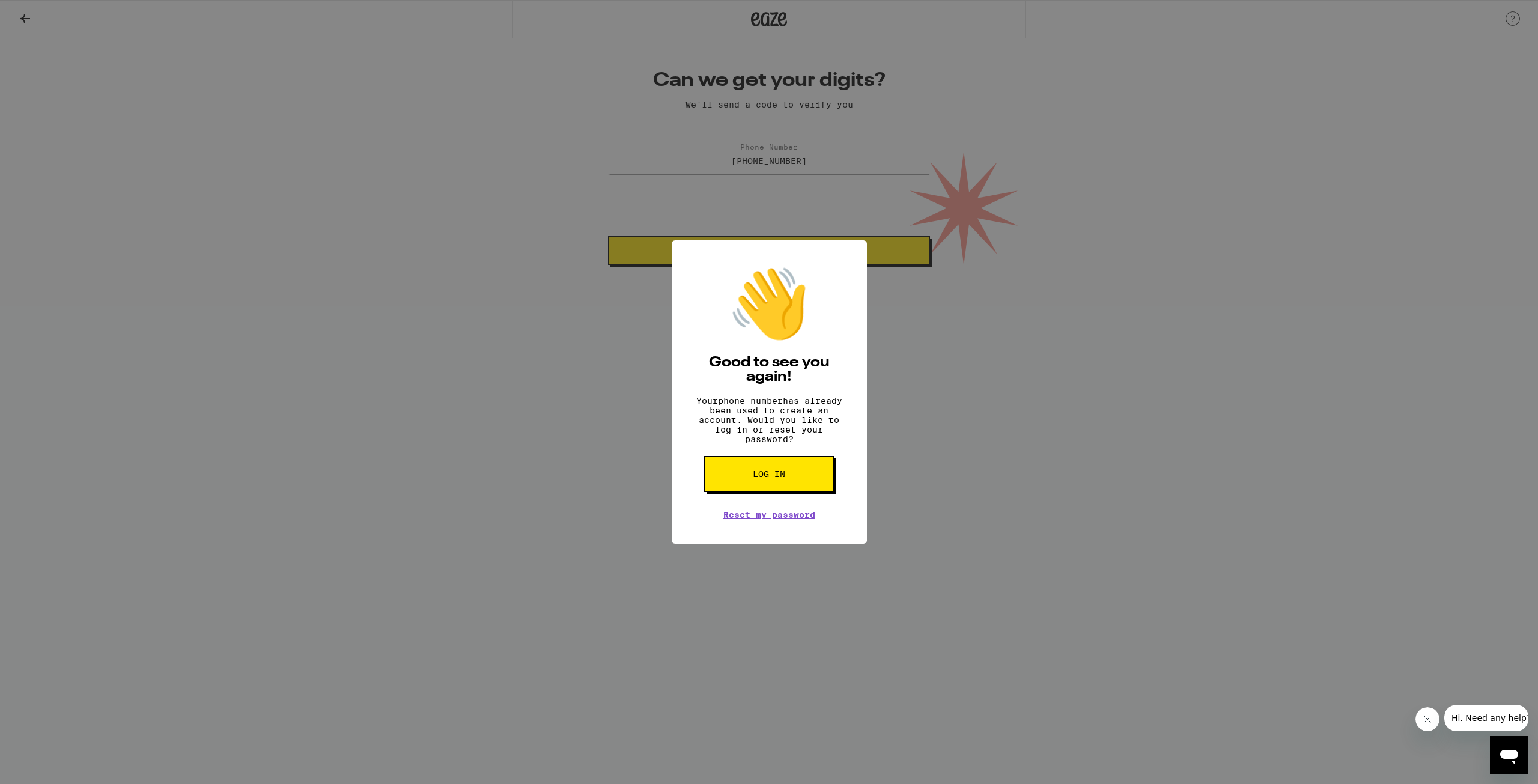
click at [782, 471] on button "Log in" at bounding box center [769, 473] width 130 height 36
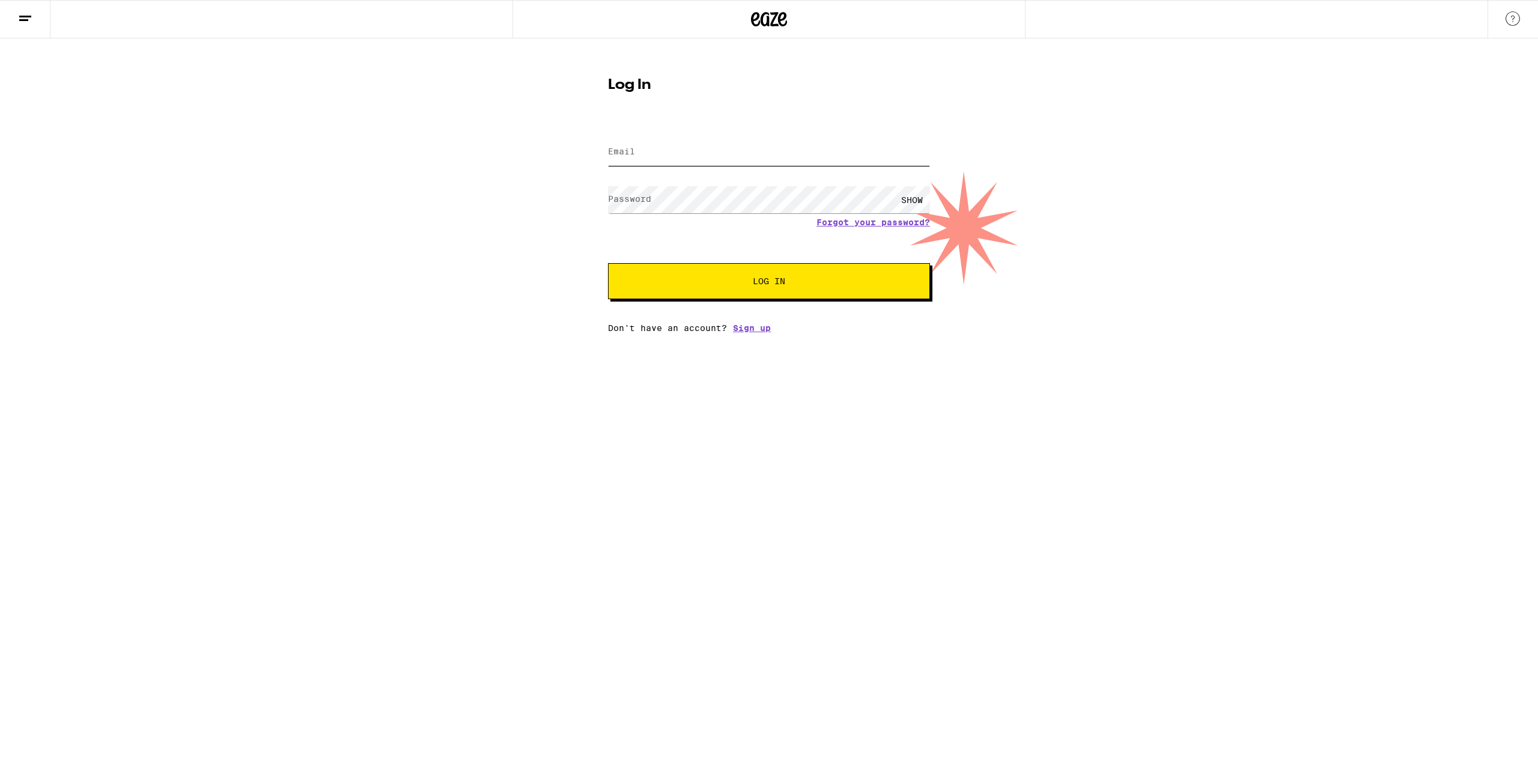
click at [775, 162] on input "Email" at bounding box center [769, 152] width 322 height 27
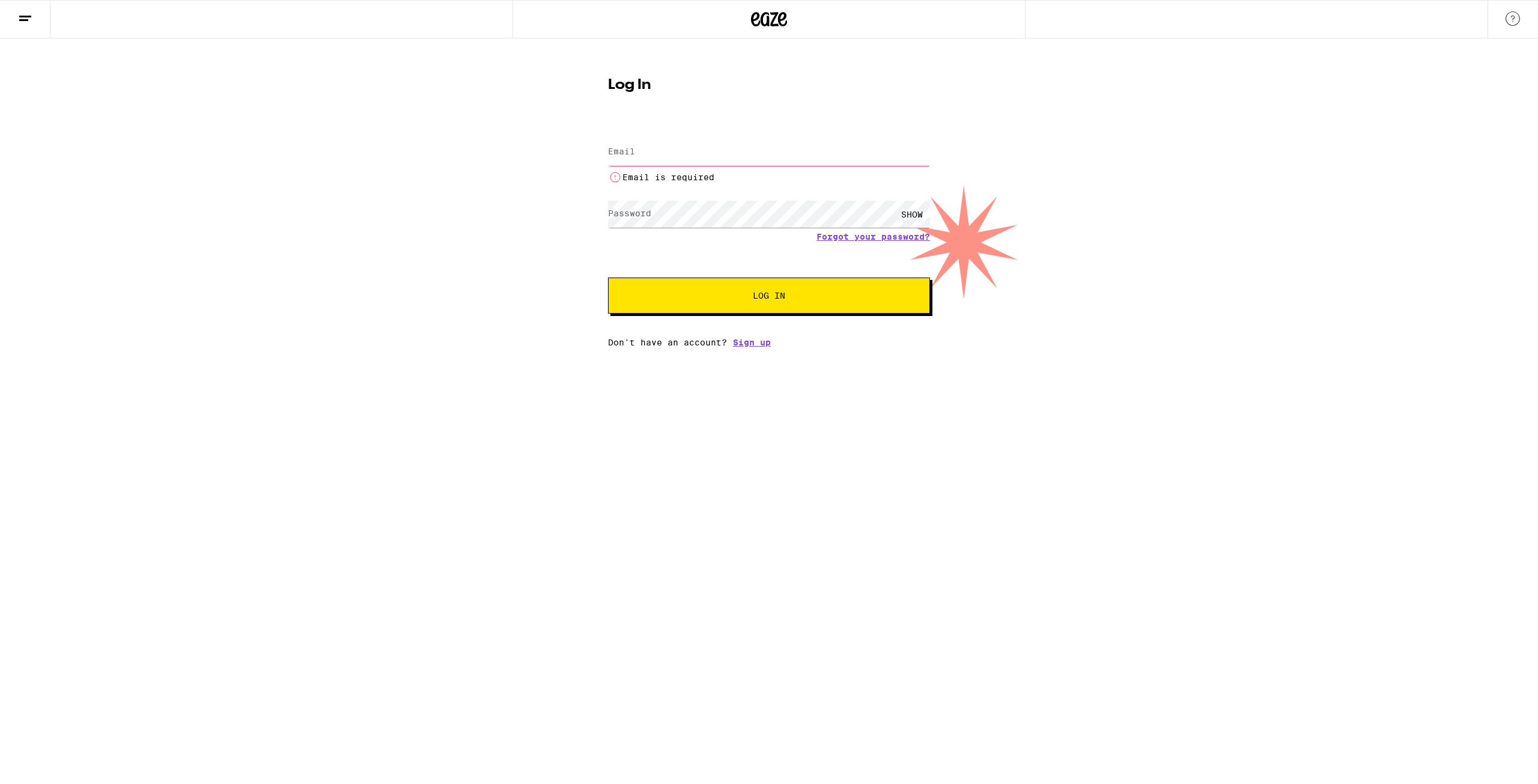
type input "phil@eetechnology.net"
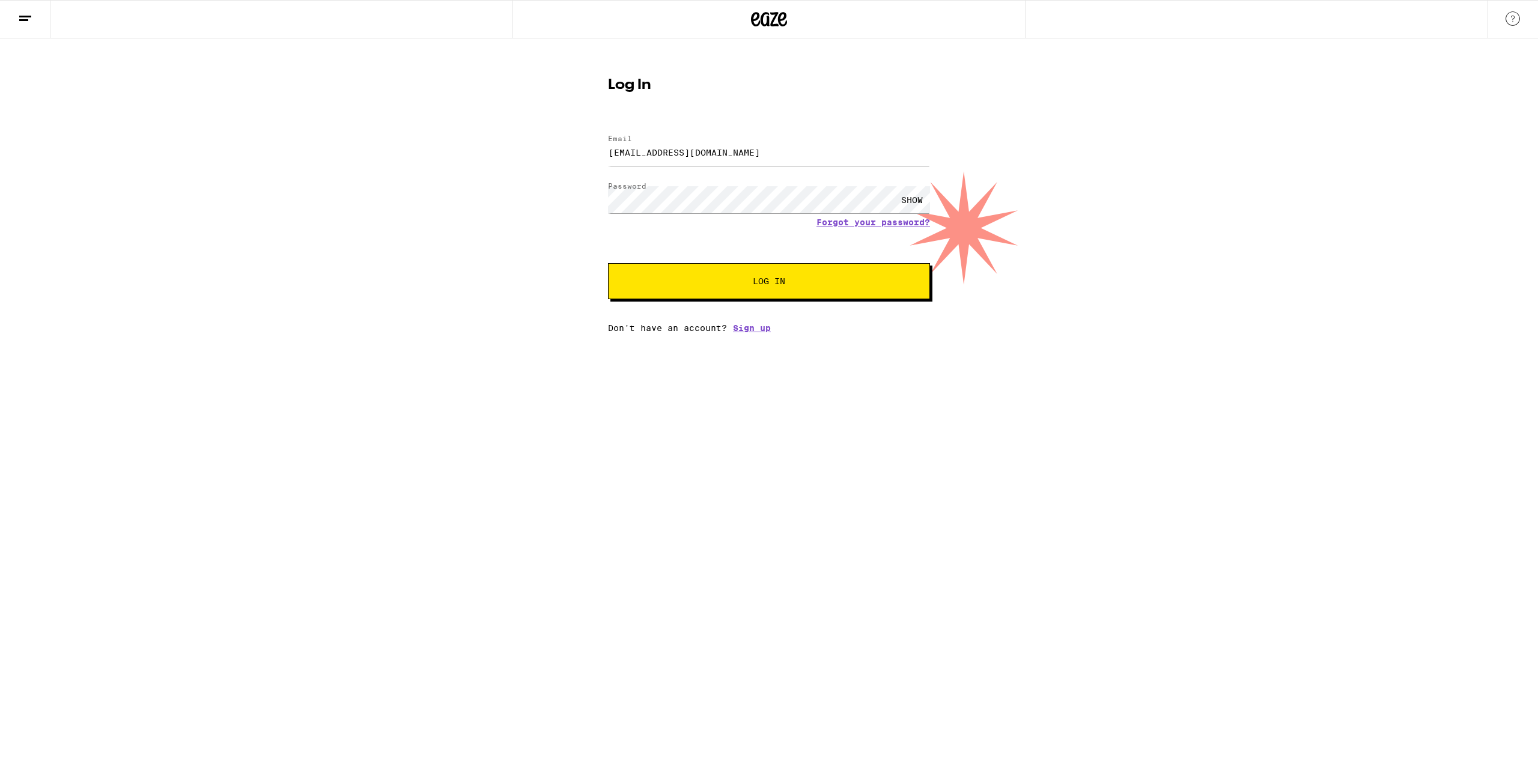
click at [745, 288] on button "Log In" at bounding box center [769, 281] width 322 height 36
